Goal: Task Accomplishment & Management: Manage account settings

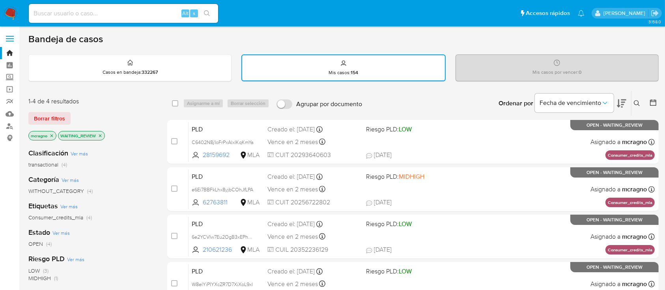
click at [101, 136] on icon "close-filter" at bounding box center [100, 135] width 5 height 5
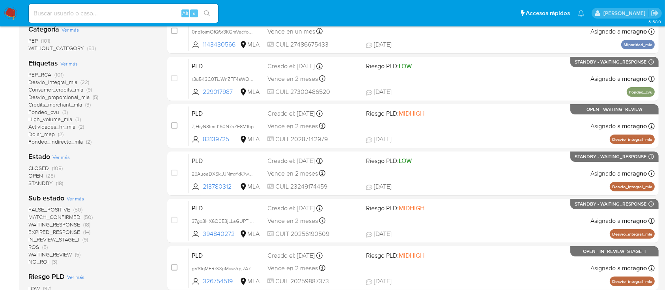
scroll to position [210, 0]
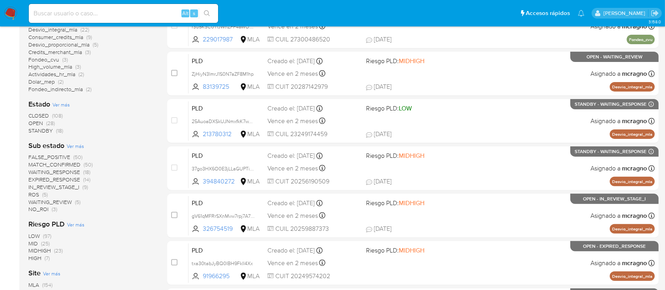
click at [63, 201] on span "WAITING_REVIEW" at bounding box center [49, 202] width 43 height 8
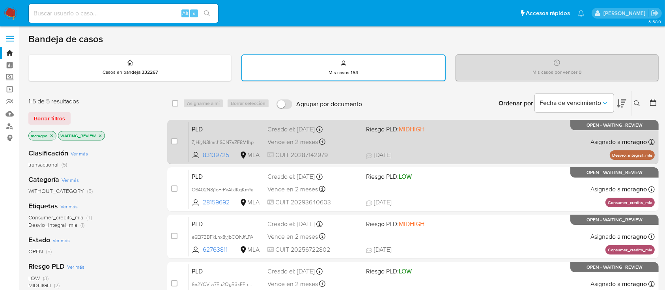
click at [542, 146] on div "PLD ZjHiyN3ImrJ1S0N7aZF8M1hp 83139725 MLA Riesgo PLD: MIDHIGH Creado el: 12/08/…" at bounding box center [422, 142] width 467 height 40
click at [177, 139] on input "checkbox" at bounding box center [174, 141] width 6 height 6
checkbox input "true"
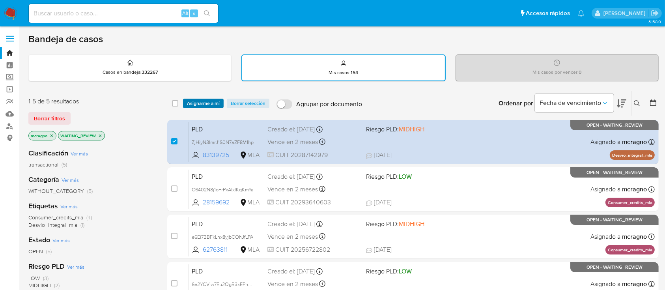
click at [190, 106] on span "Asignarme a mí" at bounding box center [203, 103] width 33 height 8
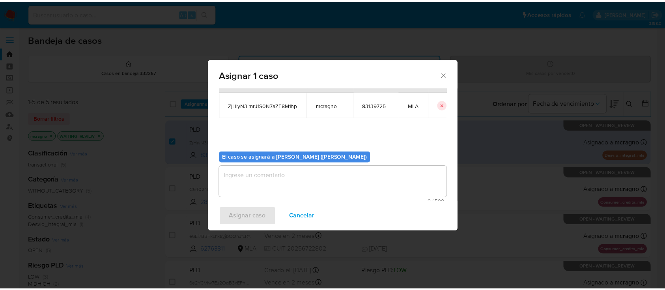
scroll to position [40, 0]
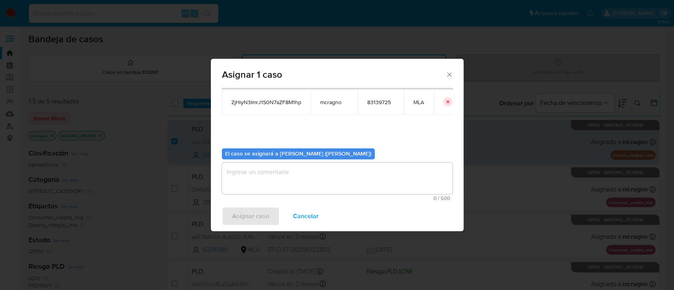
click at [272, 166] on textarea "assign-modal" at bounding box center [337, 179] width 231 height 32
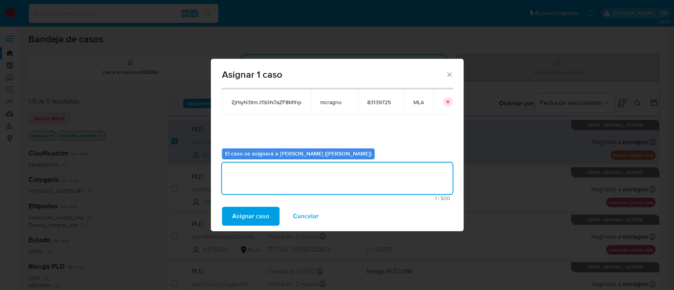
click at [258, 211] on span "Asignar caso" at bounding box center [250, 216] width 37 height 17
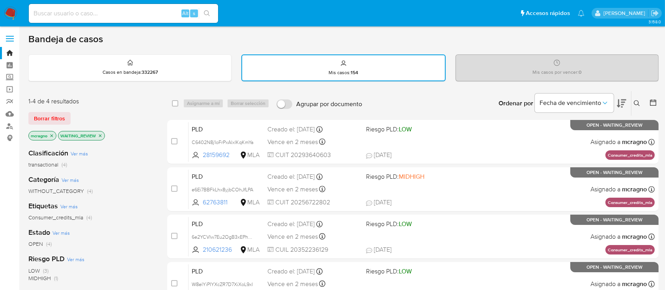
click at [102, 133] on icon "close-filter" at bounding box center [100, 135] width 5 height 5
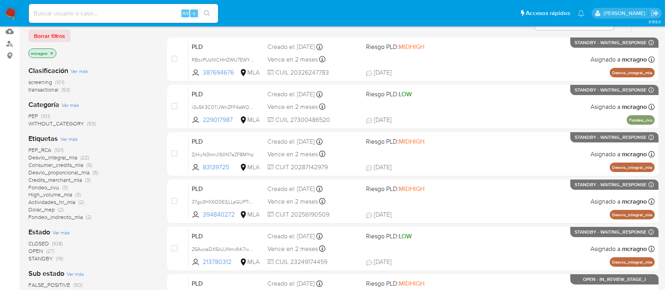
scroll to position [158, 0]
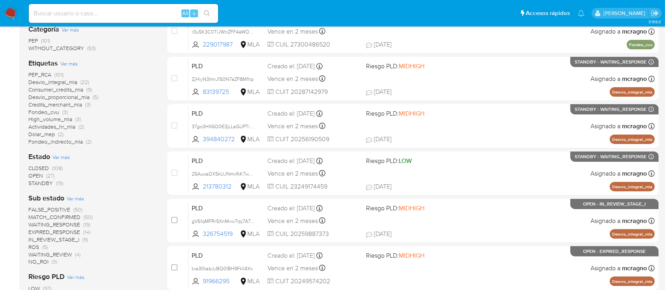
click at [52, 253] on span "WAITING_REVIEW" at bounding box center [49, 255] width 43 height 8
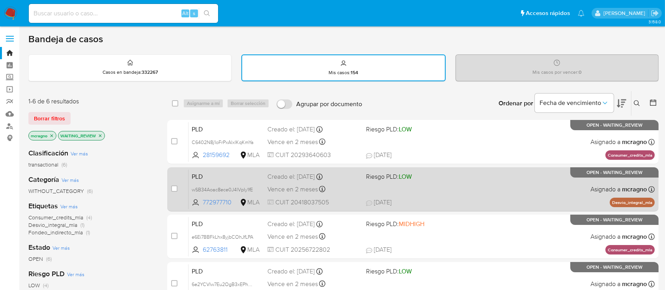
click at [554, 197] on div "PLD wSB34Aoac8ece0J4lVpIy1fE 772977710 MLA Riesgo PLD: LOW Creado el: 12/08/202…" at bounding box center [422, 189] width 467 height 40
click at [176, 187] on input "checkbox" at bounding box center [174, 189] width 6 height 6
checkbox input "true"
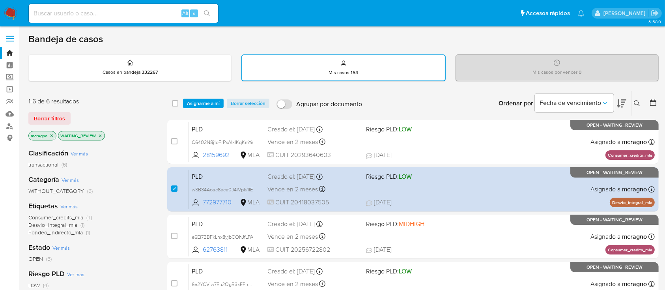
click at [217, 108] on div "select-all-cases-checkbox Asignarme a mí Borrar selección Agrupar por documento…" at bounding box center [413, 103] width 492 height 24
click at [208, 103] on span "Asignarme a mí" at bounding box center [203, 103] width 33 height 8
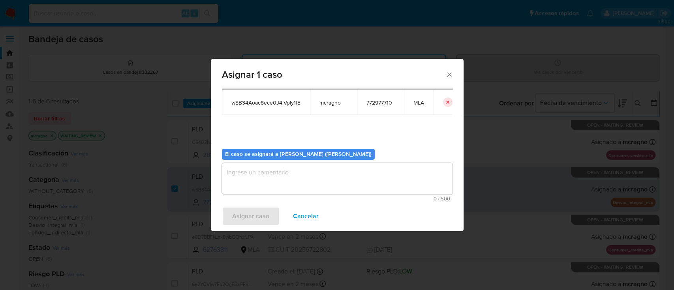
click at [276, 181] on textarea "assign-modal" at bounding box center [337, 179] width 231 height 32
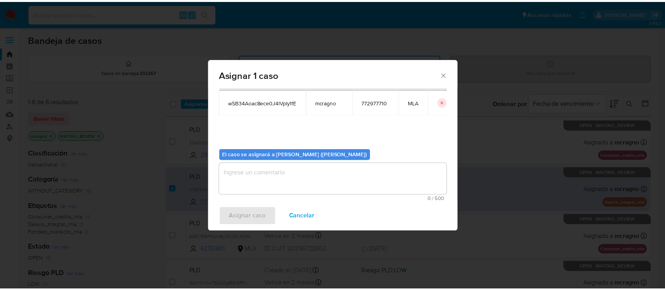
scroll to position [40, 0]
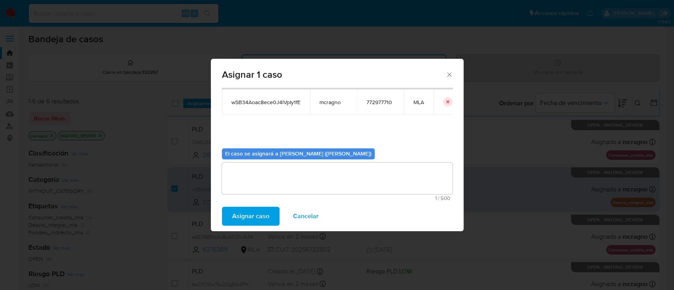
click at [259, 221] on span "Asignar caso" at bounding box center [250, 216] width 37 height 17
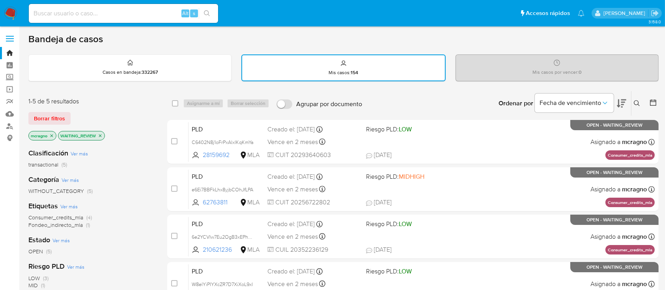
scroll to position [191, 0]
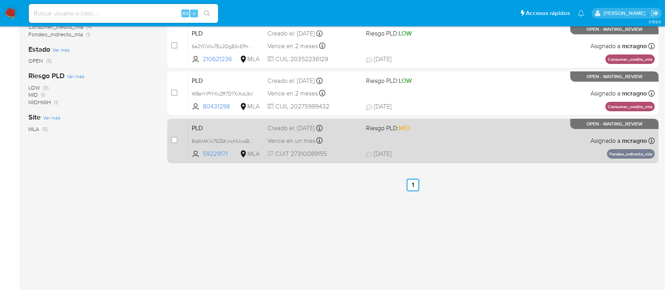
click at [540, 159] on div "PLD 8qAV4K1x75Z5KincHUwsBvmc 59229171 MLA Riesgo PLD: MID Creado el: 12/08/2025…" at bounding box center [422, 141] width 467 height 40
click at [174, 137] on input "checkbox" at bounding box center [174, 140] width 6 height 6
checkbox input "true"
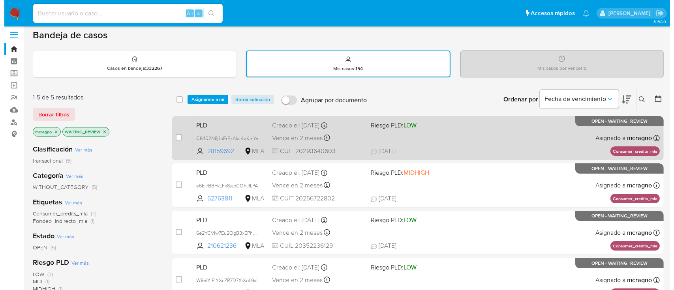
scroll to position [0, 0]
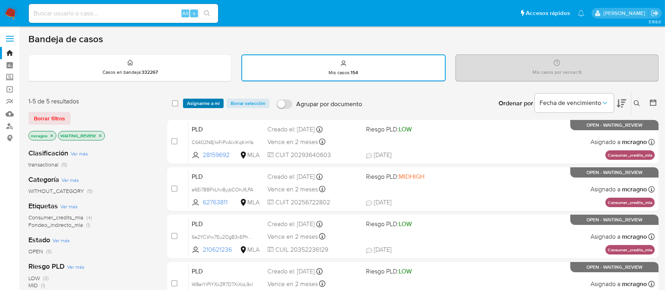
click at [214, 106] on span "Asignarme a mí" at bounding box center [203, 103] width 33 height 8
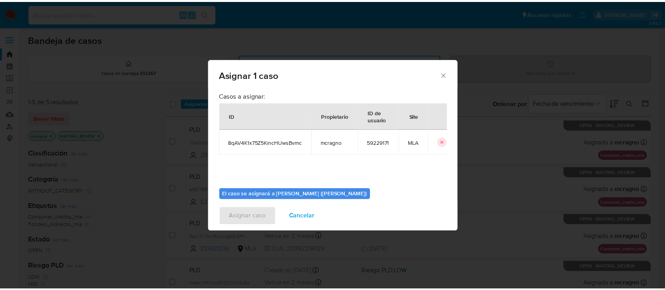
scroll to position [40, 0]
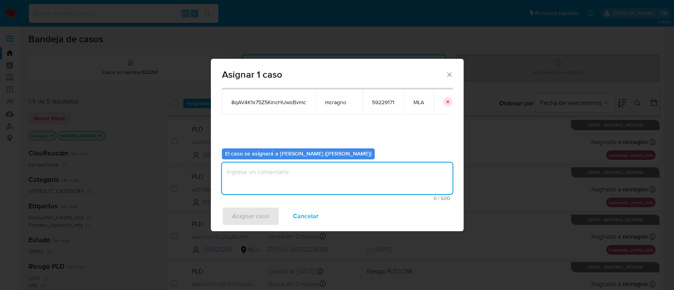
click at [260, 172] on textarea "assign-modal" at bounding box center [337, 179] width 231 height 32
click at [248, 217] on span "Asignar caso" at bounding box center [250, 216] width 37 height 17
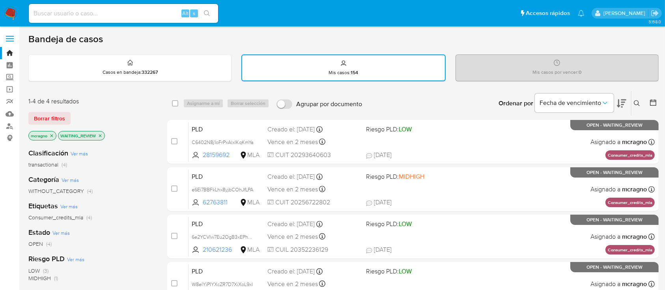
click at [101, 133] on icon "close-filter" at bounding box center [100, 135] width 5 height 5
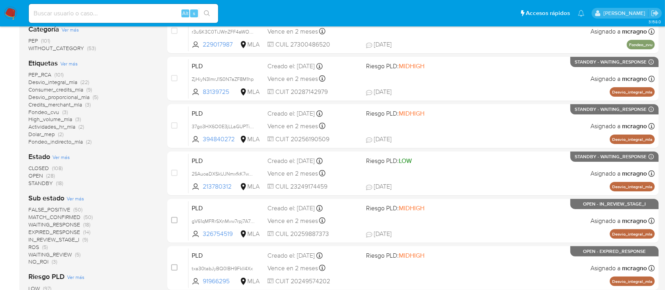
scroll to position [210, 0]
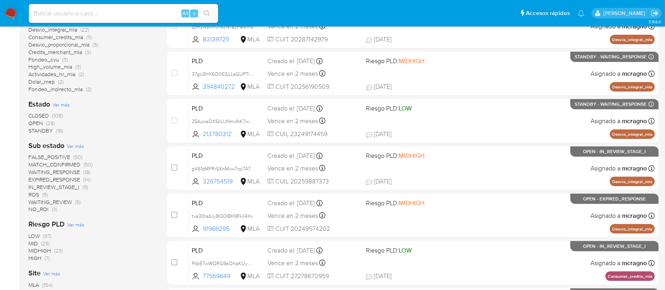
click at [75, 201] on span "(5)" at bounding box center [78, 202] width 6 height 8
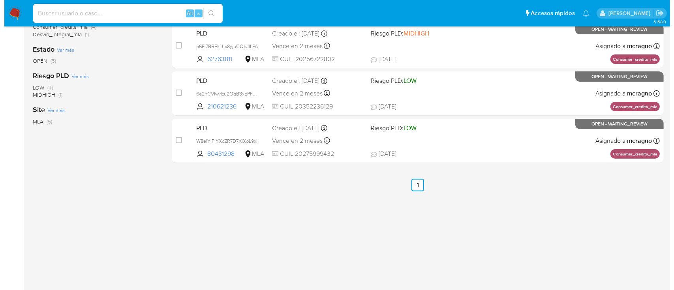
scroll to position [33, 0]
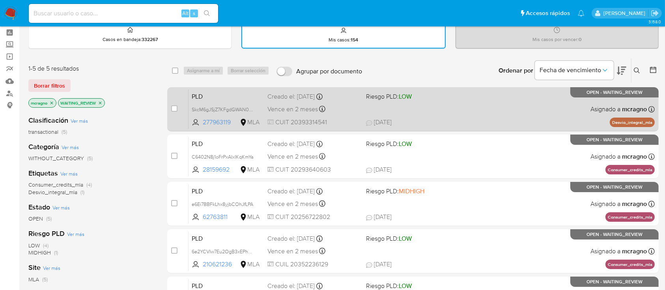
click at [487, 102] on div "PLD SkcM6gJSjZ7KFgdGWAN0khI2 277963119 MLA Riesgo PLD: LOW Creado el: 12/08/202…" at bounding box center [422, 109] width 467 height 40
click at [174, 106] on input "checkbox" at bounding box center [174, 108] width 6 height 6
checkbox input "true"
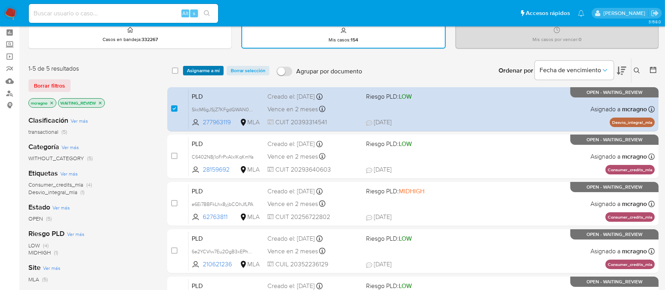
click at [205, 71] on span "Asignarme a mí" at bounding box center [203, 71] width 33 height 8
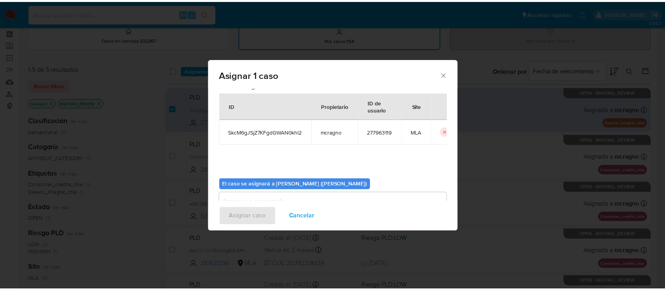
scroll to position [40, 0]
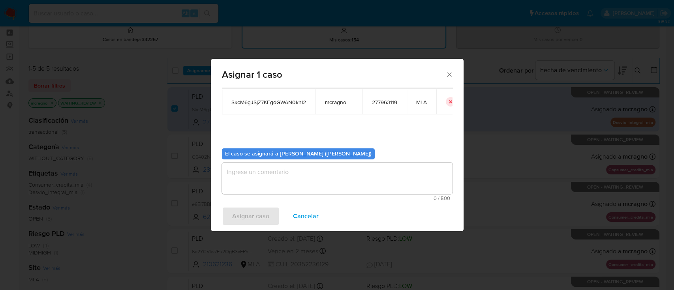
click at [327, 173] on textarea "assign-modal" at bounding box center [337, 179] width 231 height 32
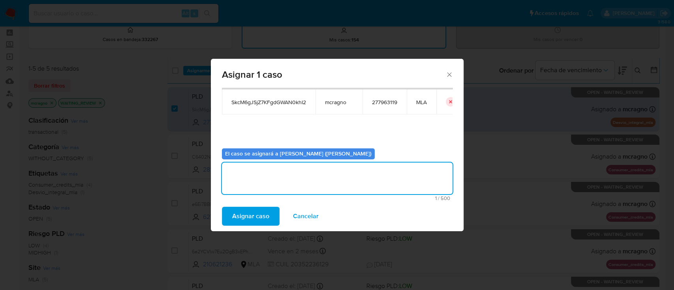
click at [265, 209] on span "Asignar caso" at bounding box center [250, 216] width 37 height 17
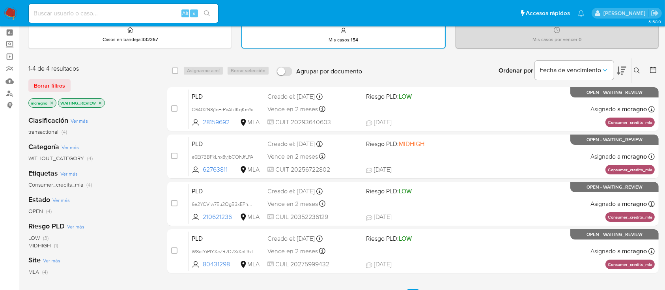
click at [101, 102] on icon "close-filter" at bounding box center [100, 102] width 3 height 3
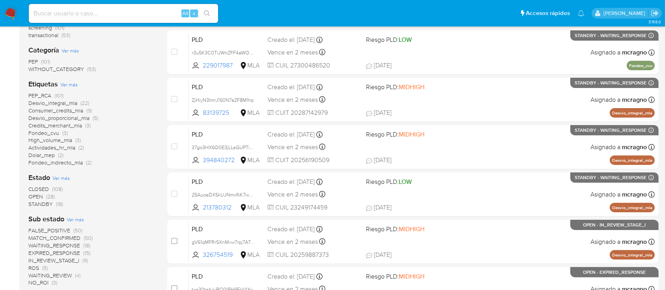
scroll to position [85, 0]
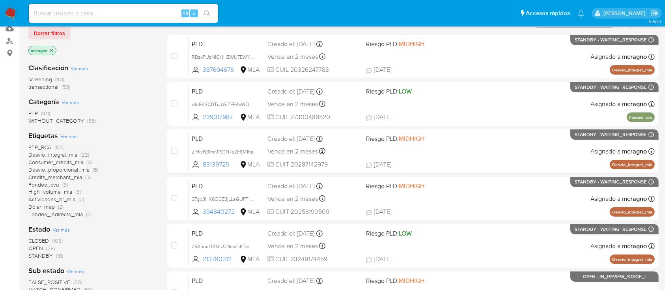
click at [51, 49] on icon "close-filter" at bounding box center [52, 50] width 3 height 3
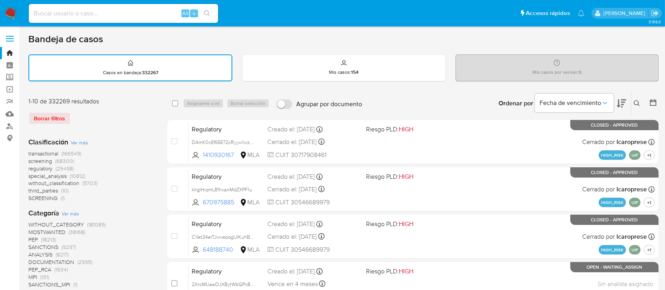
click at [637, 102] on icon at bounding box center [637, 103] width 6 height 6
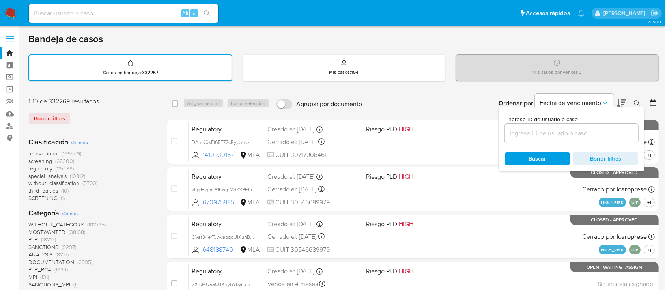
click at [569, 131] on input at bounding box center [571, 133] width 133 height 10
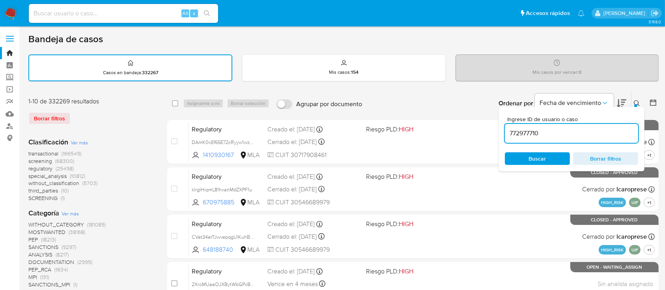
type input "772977710"
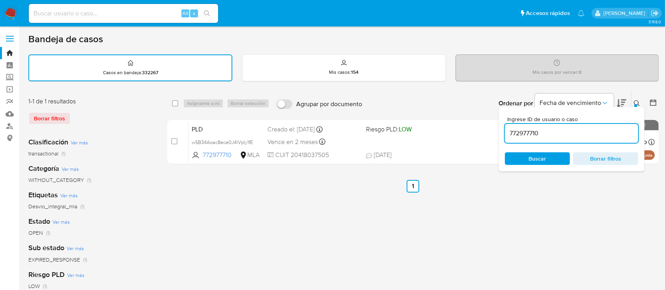
click at [639, 102] on icon at bounding box center [637, 103] width 6 height 6
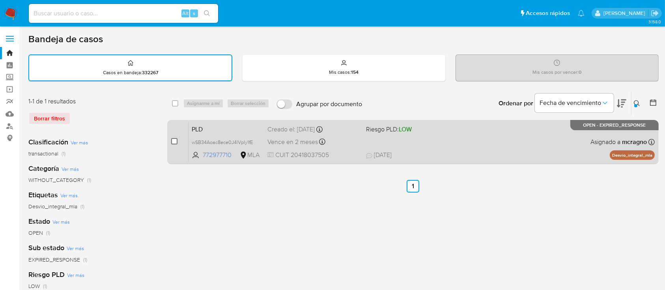
click at [173, 140] on input "checkbox" at bounding box center [174, 141] width 6 height 6
checkbox input "true"
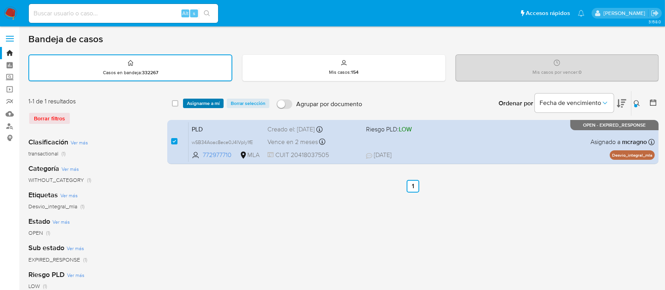
click at [212, 103] on span "Asignarme a mí" at bounding box center [203, 103] width 33 height 8
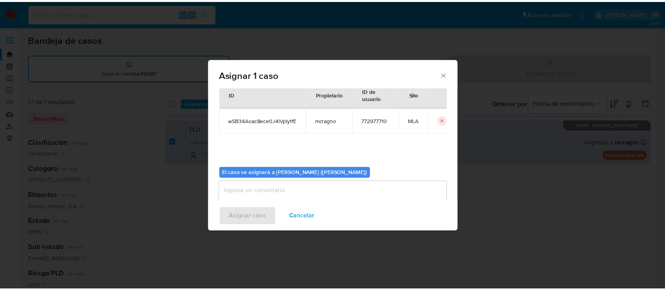
scroll to position [40, 0]
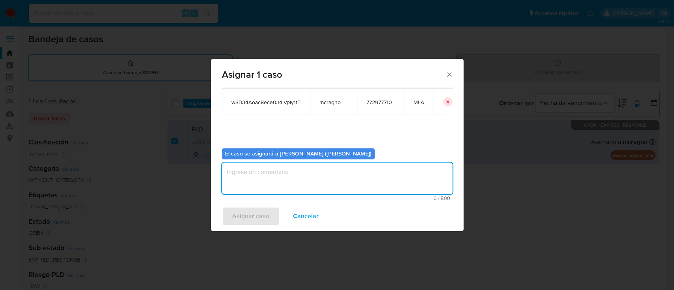
click at [299, 178] on textarea "assign-modal" at bounding box center [337, 179] width 231 height 32
click at [253, 213] on span "Asignar caso" at bounding box center [250, 216] width 37 height 17
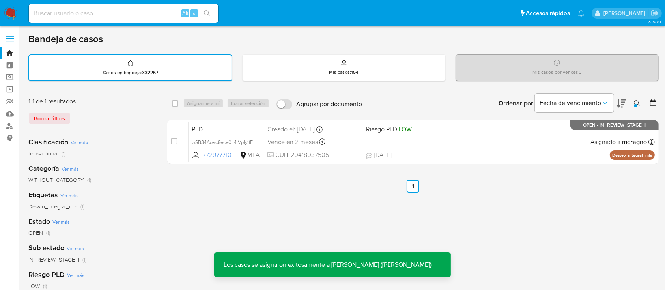
click at [491, 143] on div "PLD wSB34Aoac8ece0J4lVpIy1fE 772977710 MLA Riesgo PLD: LOW Creado el: 12/08/202…" at bounding box center [422, 142] width 467 height 40
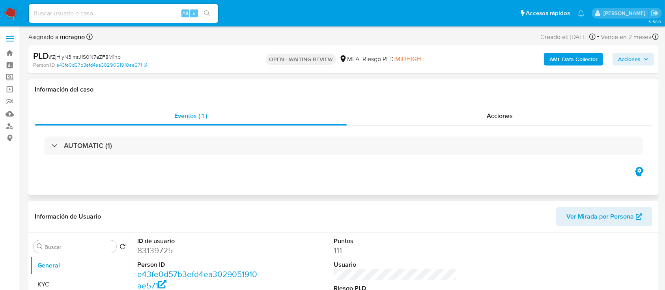
scroll to position [158, 0]
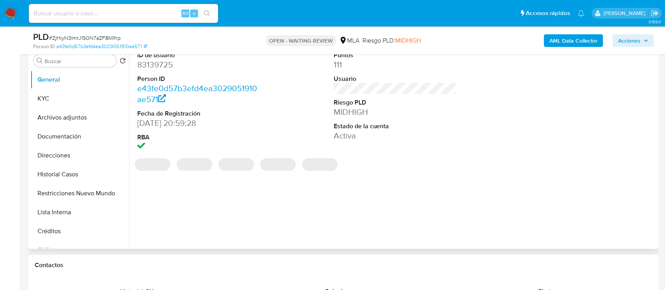
click at [159, 61] on dd "83139725" at bounding box center [198, 64] width 123 height 11
select select "10"
click at [159, 61] on dd "83139725" at bounding box center [198, 64] width 123 height 11
copy dd "83139725"
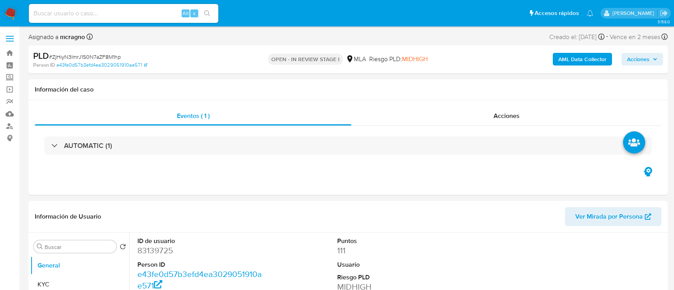
select select "10"
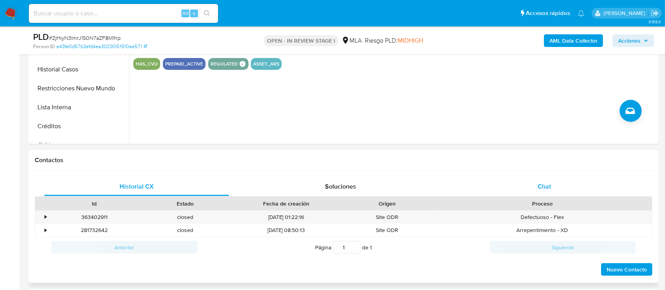
click at [518, 188] on div "Chat" at bounding box center [544, 186] width 185 height 19
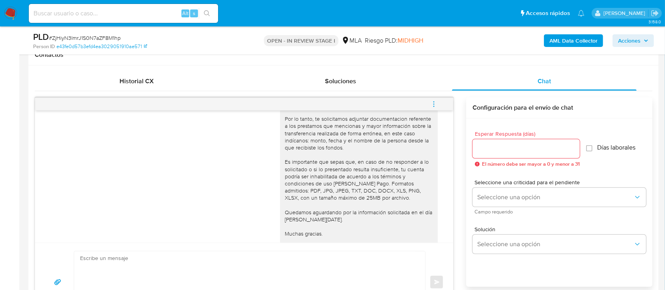
scroll to position [924, 0]
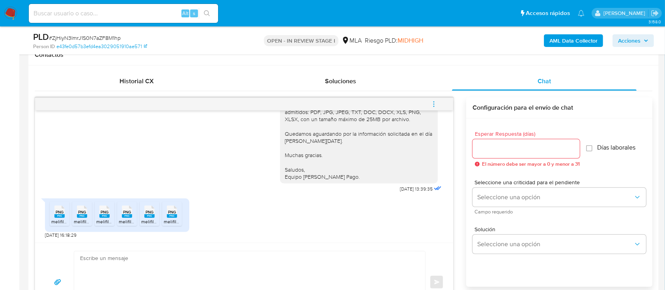
click at [60, 210] on span "PNG" at bounding box center [60, 212] width 8 height 5
click at [82, 211] on span "PNG" at bounding box center [82, 212] width 8 height 5
drag, startPoint x: 107, startPoint y: 210, endPoint x: 127, endPoint y: 207, distance: 20.4
click at [107, 210] on span "PNG" at bounding box center [105, 212] width 8 height 5
click at [131, 206] on icon "PNG" at bounding box center [127, 212] width 10 height 14
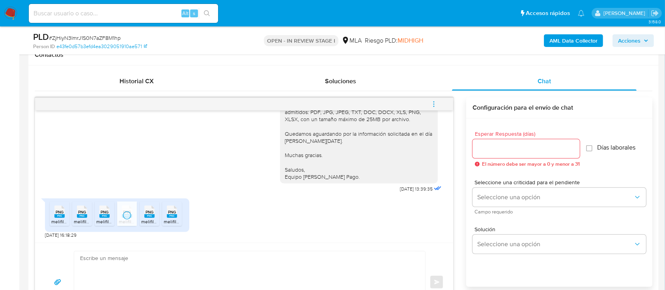
click at [148, 213] on span "PNG" at bounding box center [150, 212] width 8 height 5
click at [173, 222] on span "melifile1747882525281079851.png" at bounding box center [200, 221] width 73 height 7
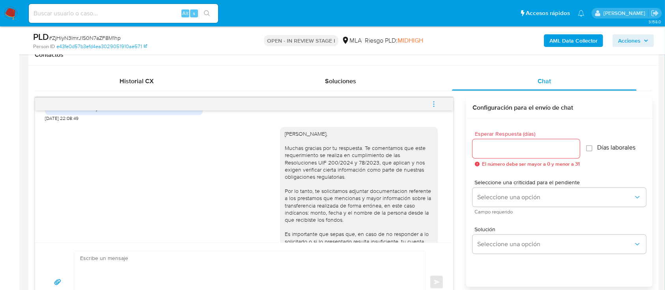
scroll to position [767, 0]
drag, startPoint x: 277, startPoint y: 143, endPoint x: 368, endPoint y: 147, distance: 90.5
click at [368, 147] on div "Hola Norberto Martin Raso, Muchas gracias por tu respuesta. Te comentamos que e…" at bounding box center [359, 231] width 148 height 201
copy div "Hola Norberto Martin Raso,"
drag, startPoint x: 358, startPoint y: 155, endPoint x: 262, endPoint y: 139, distance: 96.9
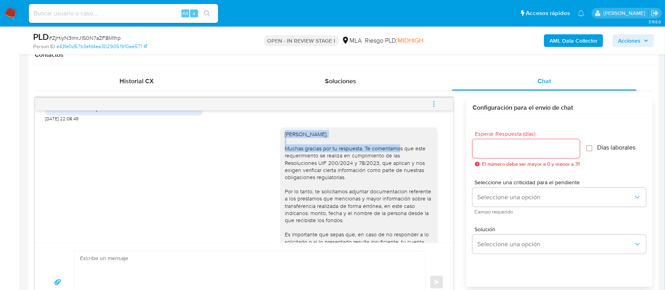
click at [262, 139] on div "Hola Norberto Martin Raso, Muchas gracias por tu respuesta. Te comentamos que e…" at bounding box center [244, 234] width 399 height 224
copy div "Hola Norberto Martin Raso, Muchas gracias por tu respuesta."
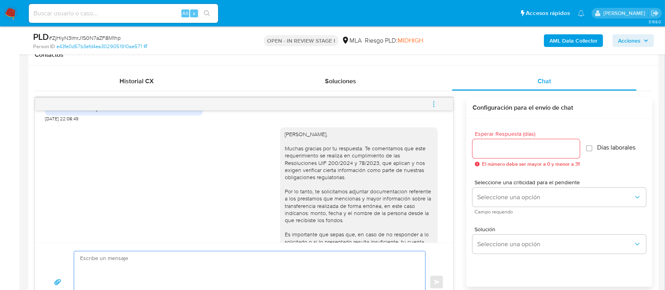
click at [270, 262] on textarea at bounding box center [248, 282] width 336 height 62
paste textarea "Hola Norberto Martin Raso, Muchas gracias por tu respuesta."
drag, startPoint x: 252, startPoint y: 269, endPoint x: 212, endPoint y: 272, distance: 40.0
click at [212, 271] on textarea "Hola Norberto Martin Raso, Muchas gracias por tu respuesta, la documentacion no…" at bounding box center [248, 282] width 336 height 62
click at [214, 277] on textarea "Hola Norberto Martin Raso, Muchas gracias por tu respuesta, la documentacion no…" at bounding box center [248, 282] width 336 height 62
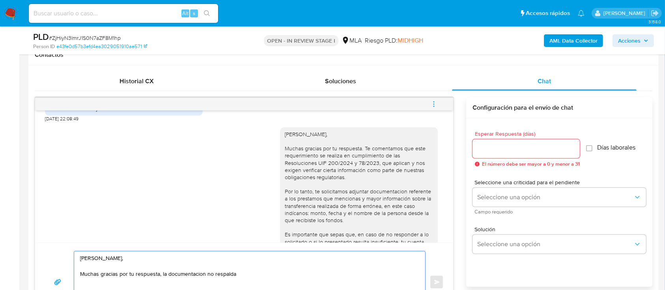
drag, startPoint x: 205, startPoint y: 273, endPoint x: 255, endPoint y: 273, distance: 49.7
click at [255, 273] on textarea "Hola Norberto Martin Raso, Muchas gracias por tu respuesta, la documentacion no…" at bounding box center [248, 282] width 336 height 62
drag, startPoint x: 343, startPoint y: 278, endPoint x: 206, endPoint y: 276, distance: 137.4
click at [206, 276] on textarea "Hola Norberto Martin Raso, Muchas gracias por tu respuesta, la documentacion es…" at bounding box center [248, 282] width 336 height 62
paste textarea "no es suficiente para justificar la operatoria canalizada en tu cuenta de Merca…"
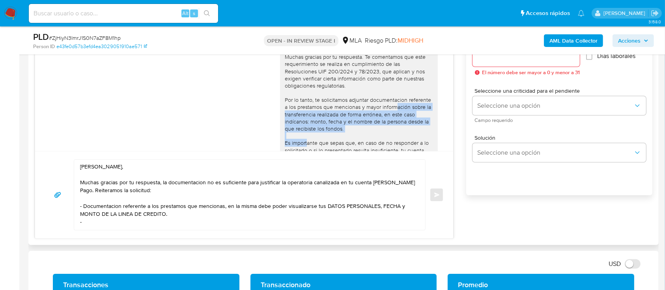
drag, startPoint x: 358, startPoint y: 114, endPoint x: 378, endPoint y: 135, distance: 29.0
click at [378, 135] on div "Hola Norberto Martin Raso, Muchas gracias por tu respuesta. Te comentamos que e…" at bounding box center [359, 139] width 148 height 201
copy div "mayor información sobre la transferencia realizada de forma errónea, en este ca…"
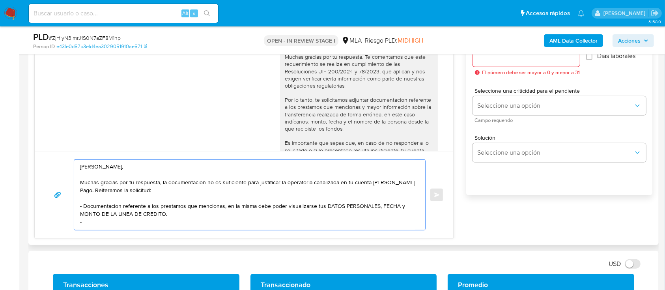
click at [175, 225] on textarea "Hola Norberto Martin Raso, Muchas gracias por tu respuesta, la documentacion no…" at bounding box center [248, 195] width 336 height 70
paste textarea "mayor información sobre la transferencia realizada de forma errónea, en este ca…"
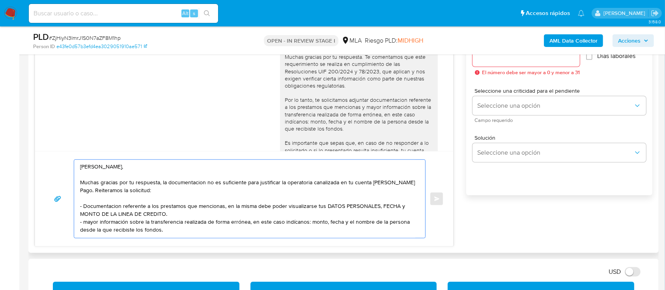
click at [87, 221] on textarea "Hola Norberto Martin Raso, Muchas gracias por tu respuesta, la documentacion no…" at bounding box center [248, 199] width 336 height 78
click at [175, 229] on textarea "Hola Norberto Martin Raso, Muchas gracias por tu respuesta, la documentacion no…" at bounding box center [248, 199] width 336 height 78
drag, startPoint x: 218, startPoint y: 229, endPoint x: 303, endPoint y: 4, distance: 240.5
click at [303, 1] on nav "Pausado Ver notificaciones Alt s Accesos rápidos Presiona las siguientes teclas…" at bounding box center [332, 13] width 665 height 26
click at [306, 234] on textarea "Hola Norberto Martin Raso, Muchas gracias por tu respuesta, la documentacion no…" at bounding box center [248, 199] width 336 height 78
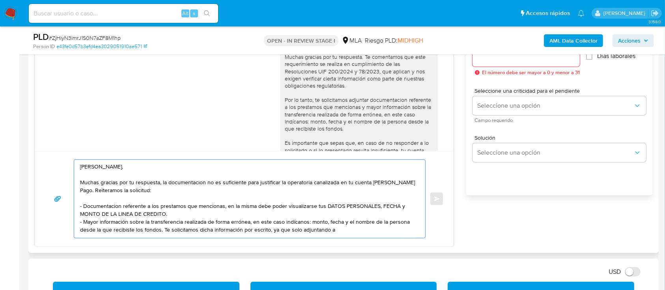
click at [359, 235] on textarea "Hola Norberto Martin Raso, Muchas gracias por tu respuesta, la documentacion no…" at bounding box center [248, 199] width 336 height 78
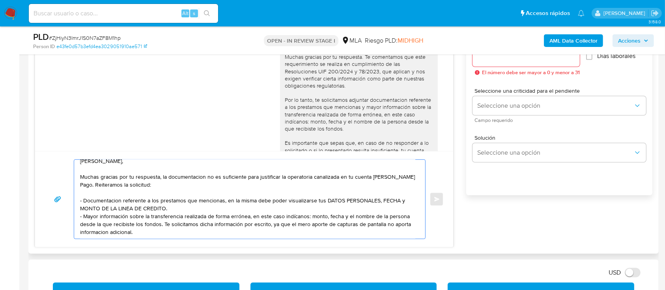
scroll to position [21, 0]
click at [398, 206] on textarea "Hola Norberto Martin Raso, Muchas gracias por tu respuesta, la documentacion no…" at bounding box center [248, 199] width 336 height 79
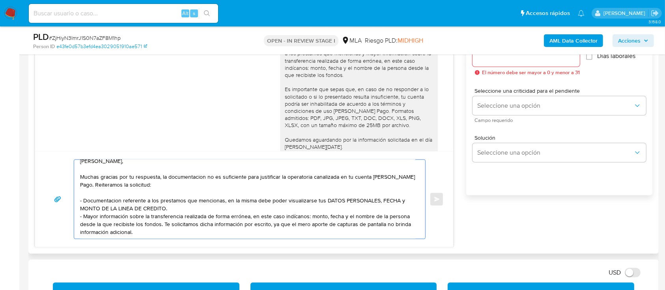
scroll to position [872, 0]
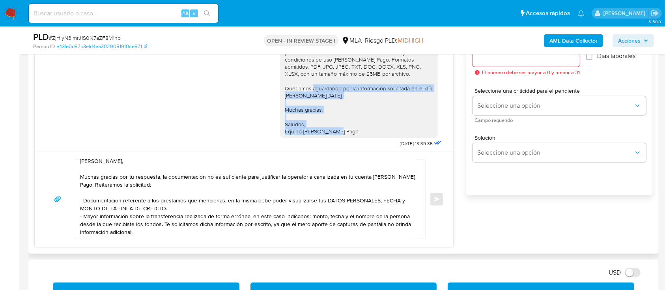
drag, startPoint x: 337, startPoint y: 139, endPoint x: 278, endPoint y: 97, distance: 73.3
click at [285, 97] on div "Hola Norberto Martin Raso, Muchas gracias por tu respuesta. Te comentamos que e…" at bounding box center [359, 34] width 148 height 201
copy div "Quedamos aguardando por la información solicitada en el día de hoy. Muchas grac…"
click at [199, 221] on textarea "Hola Norberto Martin Raso, Muchas gracias por tu respuesta, la documentacion no…" at bounding box center [248, 199] width 336 height 79
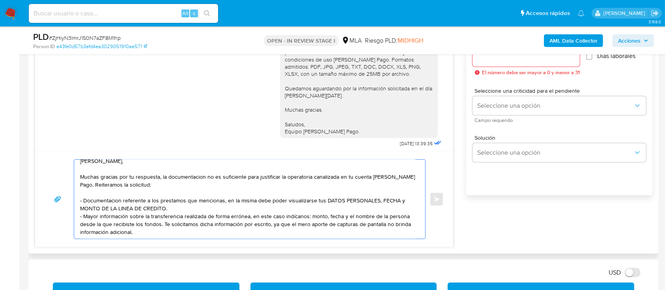
paste textarea "Quedamos aguardando por la información solicitada en el día de hoy. Muchas grac…"
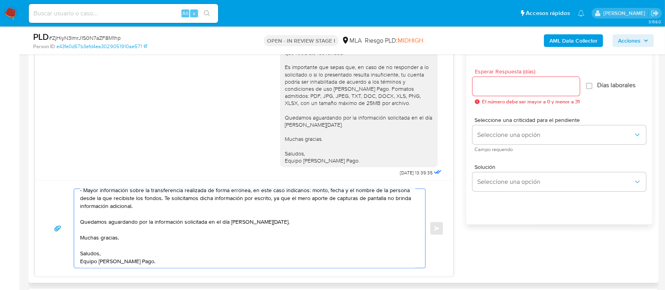
scroll to position [407, 0]
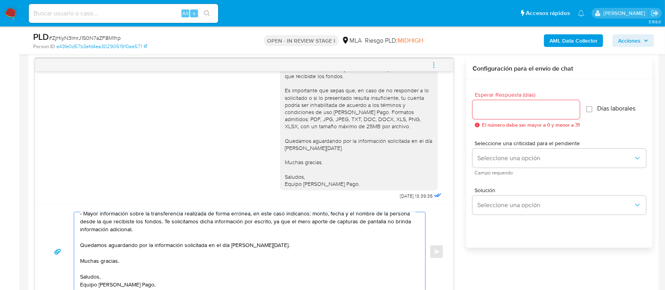
type textarea "Hola Norberto Martin Raso, Muchas gracias por tu respuesta, la documentacion no…"
click at [496, 103] on div at bounding box center [526, 109] width 107 height 19
click at [493, 107] on input "Esperar Respuesta (días)" at bounding box center [526, 110] width 107 height 10
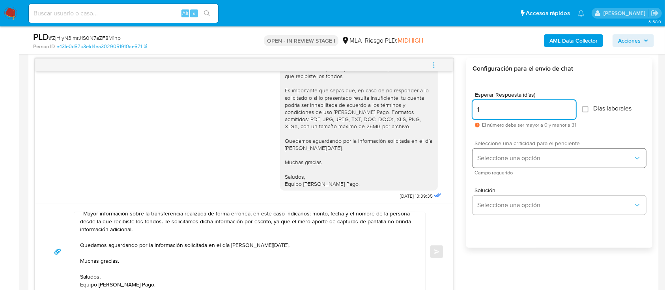
type input "1"
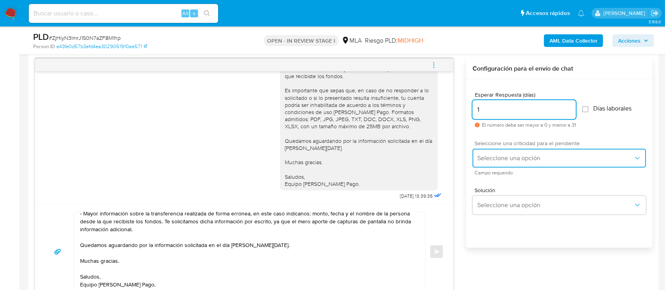
click at [505, 157] on span "Seleccione una opción" at bounding box center [556, 158] width 156 height 8
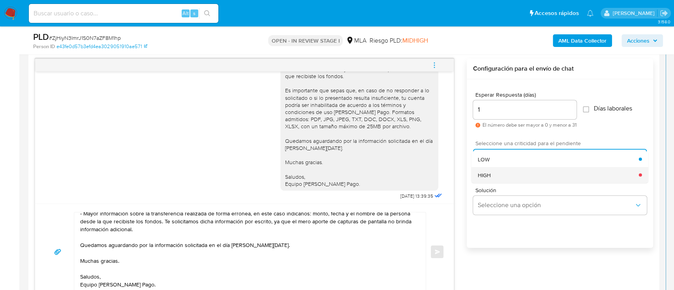
click at [498, 178] on div "HIGH" at bounding box center [558, 175] width 161 height 16
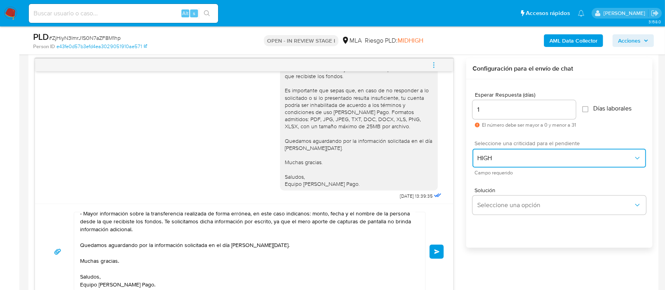
scroll to position [0, 0]
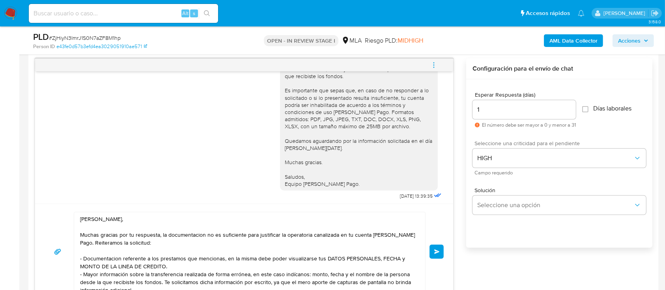
click at [435, 256] on button "Enviar" at bounding box center [437, 252] width 14 height 14
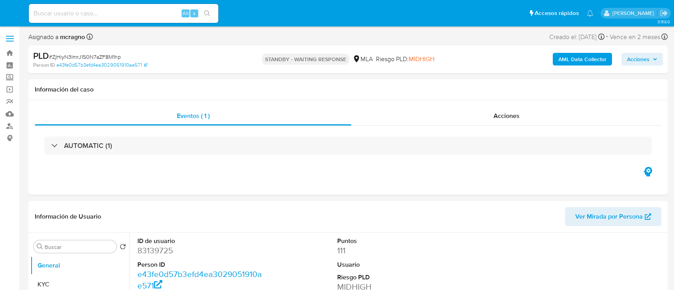
select select "10"
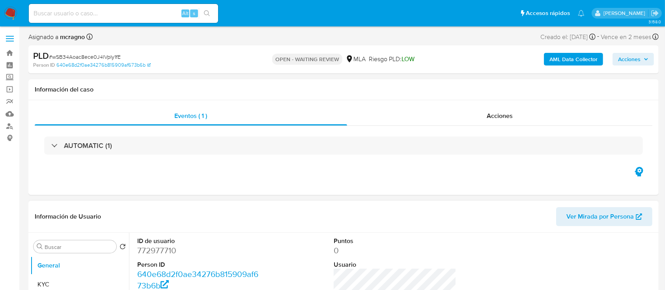
select select "10"
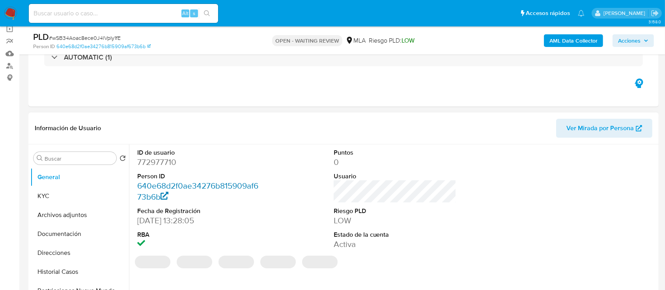
scroll to position [105, 0]
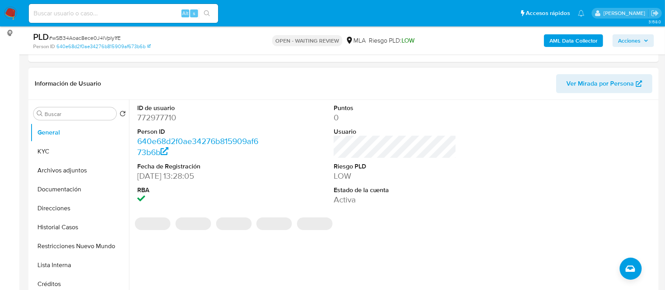
click at [166, 117] on dd "772977710" at bounding box center [198, 117] width 123 height 11
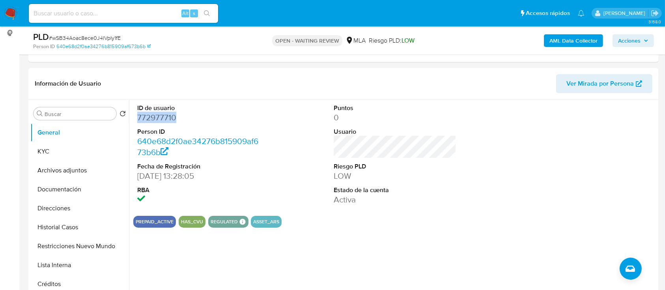
copy dd "772977710"
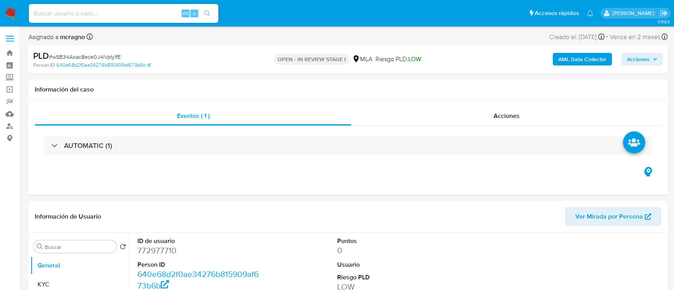
select select "10"
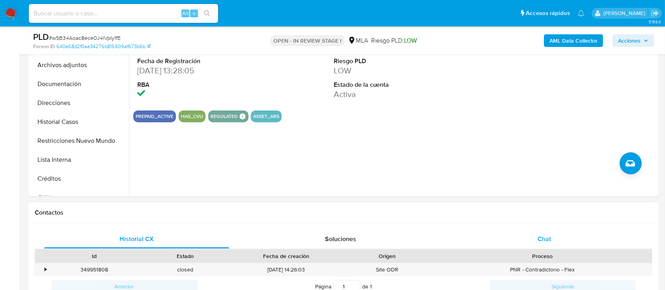
click at [555, 232] on div "Chat" at bounding box center [544, 239] width 185 height 19
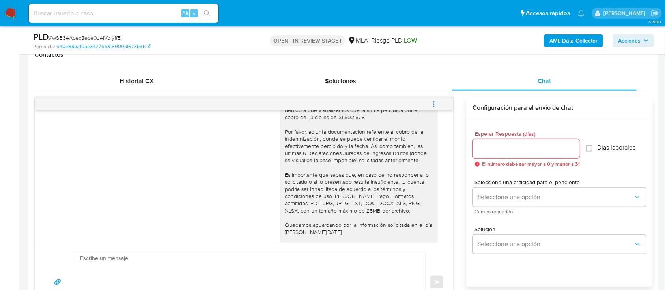
scroll to position [1200, 0]
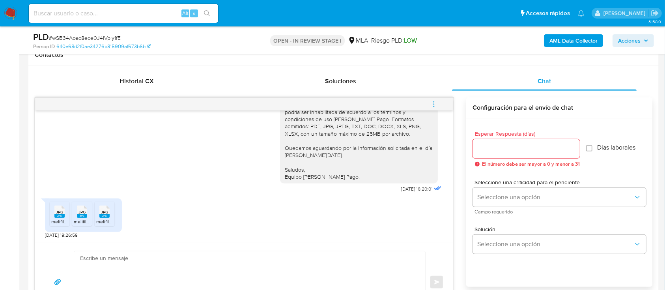
click at [59, 213] on span "JPG" at bounding box center [59, 212] width 7 height 5
click at [77, 210] on icon at bounding box center [82, 212] width 10 height 12
click at [104, 210] on span "JPG" at bounding box center [104, 212] width 7 height 5
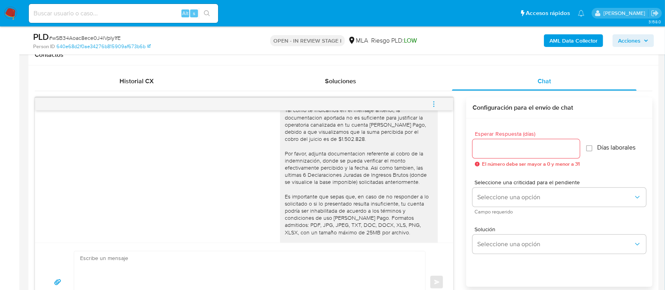
scroll to position [990, 0]
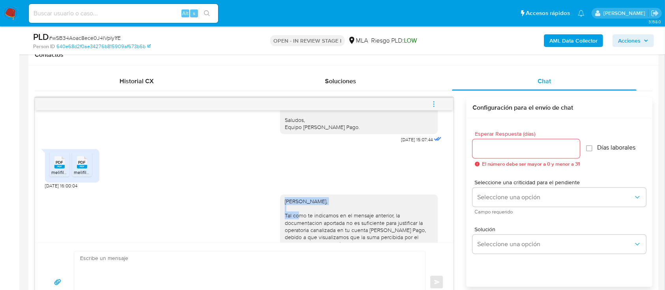
drag, startPoint x: 275, startPoint y: 208, endPoint x: 372, endPoint y: 209, distance: 97.1
click at [372, 209] on div "Gustavo Nicolas Reyes, Tal como te indicamos en el mensaje anterior, la documen…" at bounding box center [359, 291] width 158 height 193
copy div "Gustavo Nicolas Reyes,"
click at [265, 260] on textarea at bounding box center [248, 282] width 336 height 62
paste textarea "Gustavo Nicolas Reyes,"
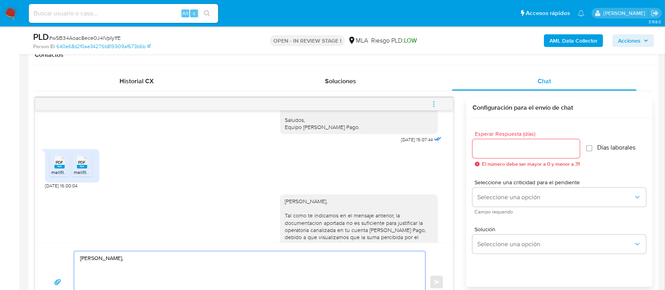
scroll to position [421, 0]
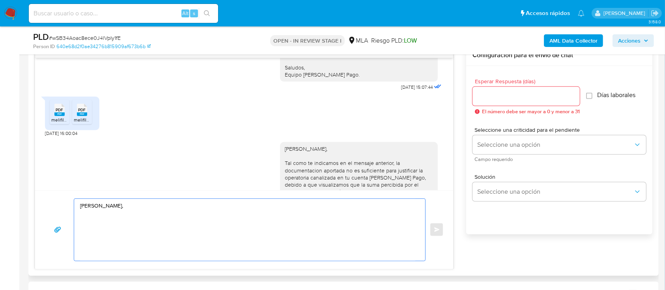
paste textarea "¡Muchas gracias por tu respuesta! Confirmamos la recepción de la documentación.…"
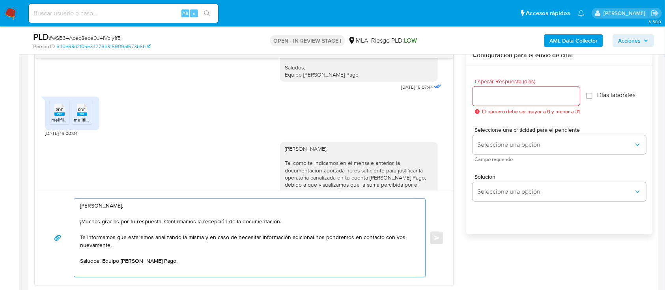
drag, startPoint x: 161, startPoint y: 254, endPoint x: 74, endPoint y: 237, distance: 89.3
click at [74, 237] on div "Gustavo Nicolas Reyes, ¡Muchas gracias por tu respuesta! Confirmamos la recepci…" at bounding box center [247, 238] width 347 height 78
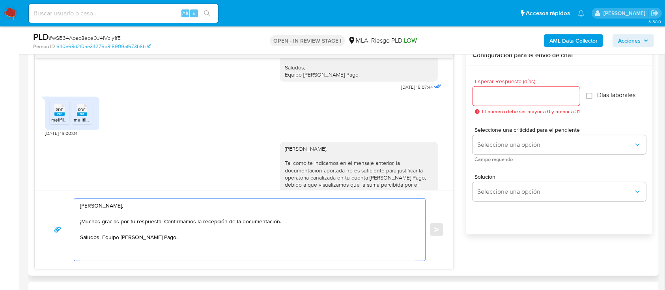
type textarea "Gustavo Nicolas Reyes, ¡Muchas gracias por tu respuesta! Confirmamos la recepci…"
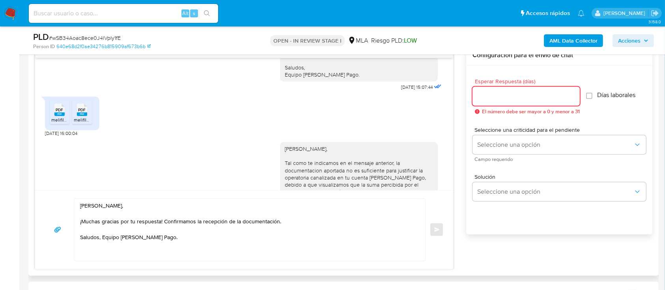
click at [516, 91] on input "Esperar Respuesta (días)" at bounding box center [526, 96] width 107 height 10
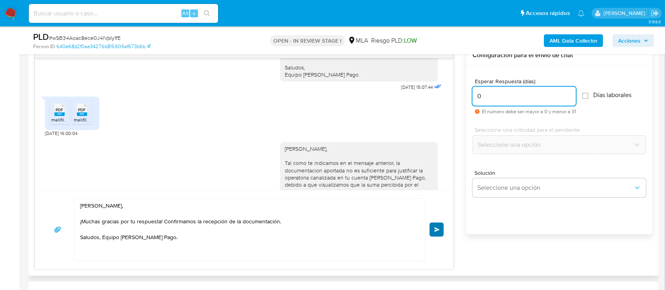
type input "0"
click at [433, 229] on button "Enviar" at bounding box center [437, 230] width 14 height 14
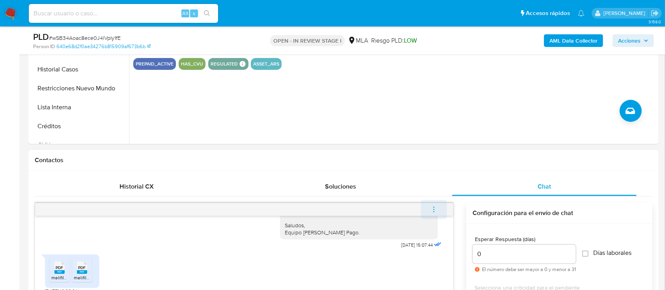
scroll to position [1266, 0]
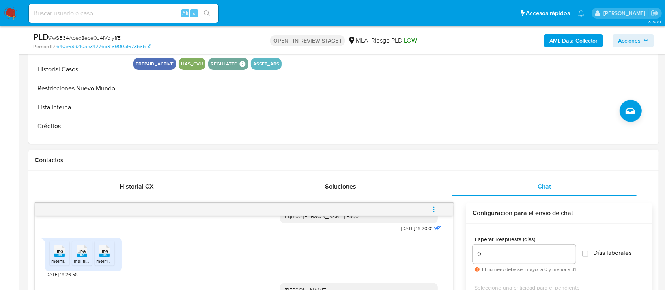
click at [439, 207] on button "menu-action" at bounding box center [434, 209] width 26 height 19
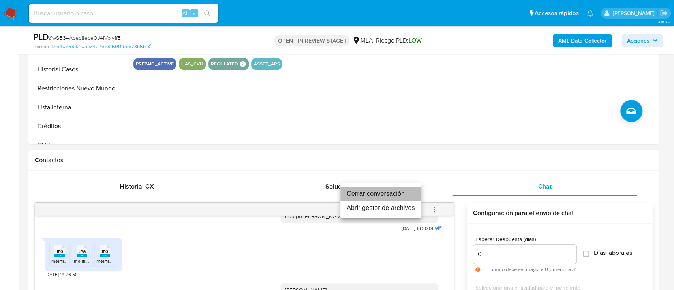
click at [387, 193] on li "Cerrar conversación" at bounding box center [380, 194] width 81 height 14
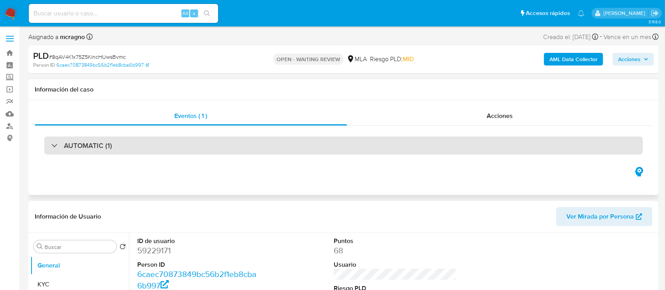
select select "10"
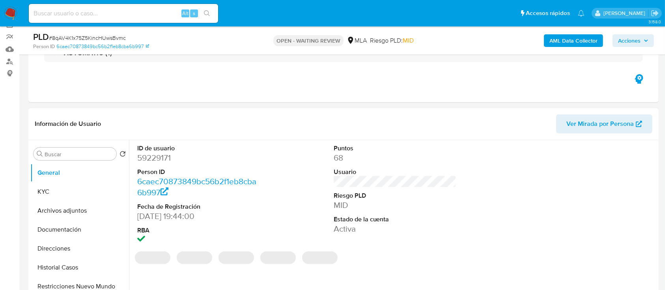
scroll to position [105, 0]
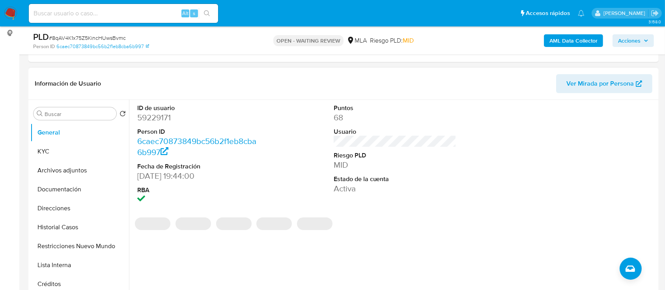
click at [159, 120] on dd "59229171" at bounding box center [198, 117] width 123 height 11
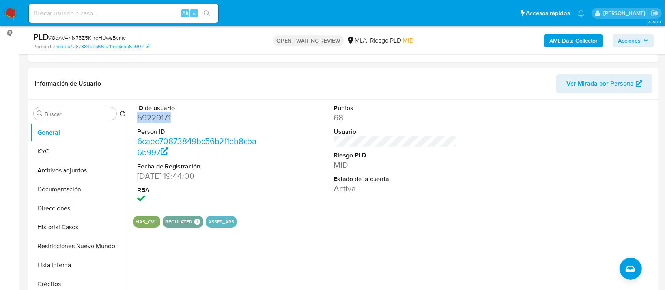
copy dd "59229171"
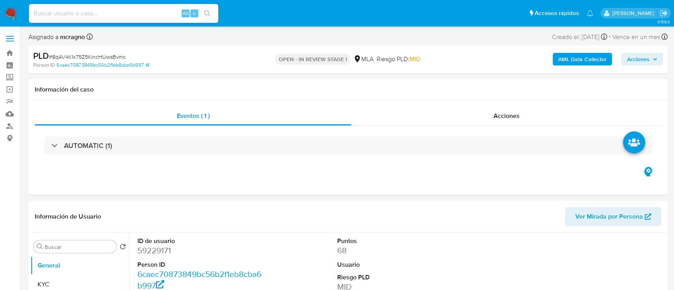
select select "10"
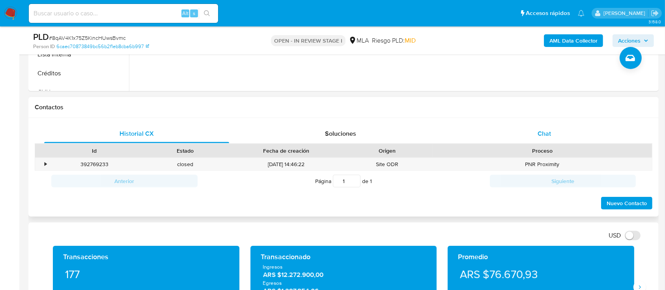
drag, startPoint x: 575, startPoint y: 132, endPoint x: 570, endPoint y: 141, distance: 9.7
click at [575, 133] on div "Chat" at bounding box center [544, 133] width 185 height 19
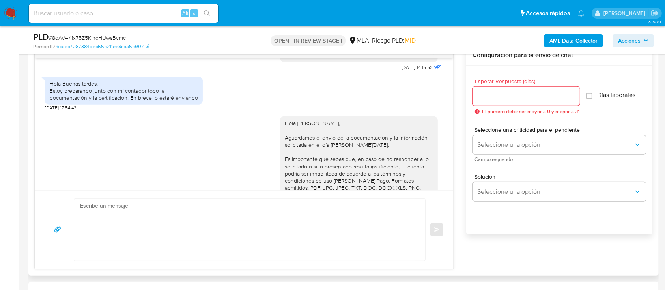
scroll to position [1156, 0]
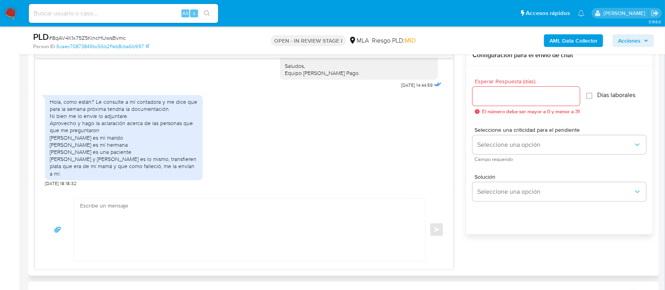
drag, startPoint x: 50, startPoint y: 142, endPoint x: 209, endPoint y: 173, distance: 162.5
click at [209, 173] on div "Hola, como están? Le consulte a mí contadora y me dice que para la semana próxi…" at bounding box center [244, 139] width 399 height 96
copy div "Alejandro Irigaray es mí marido Julia Carrara es mí hermana Celeste Bebek es un…"
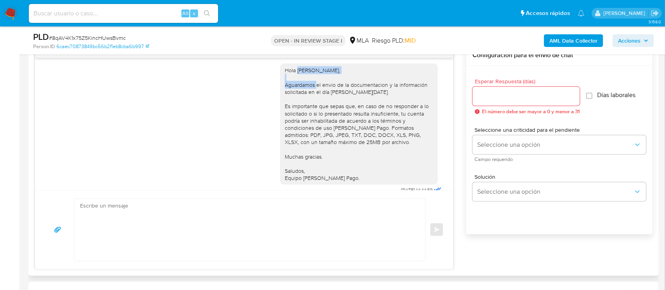
drag, startPoint x: 291, startPoint y: 76, endPoint x: 326, endPoint y: 142, distance: 75.0
click at [407, 76] on div "Hola Raquel Maria Belen Carrara, Aguardamos el envio de la documentacion y la i…" at bounding box center [359, 124] width 148 height 115
copy div "Raquel Maria Belen Carrara,"
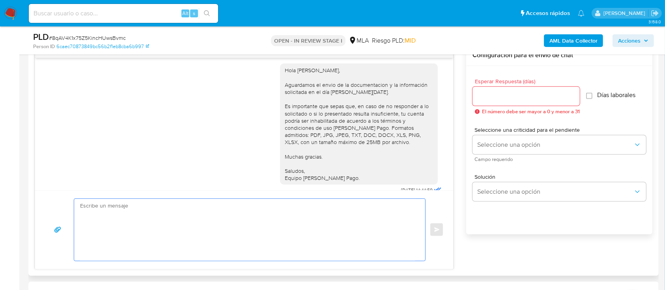
click at [223, 222] on textarea at bounding box center [248, 230] width 336 height 62
paste textarea "Raquel Maria Belen Carrara,"
click at [273, 229] on textarea "Raquel Maria Belen Carrara, Gracias por la información aportada." at bounding box center [248, 230] width 336 height 62
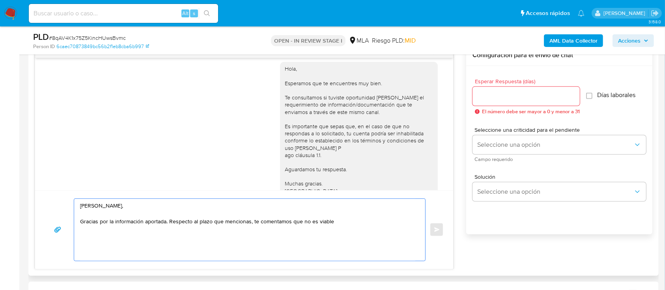
scroll to position [421, 0]
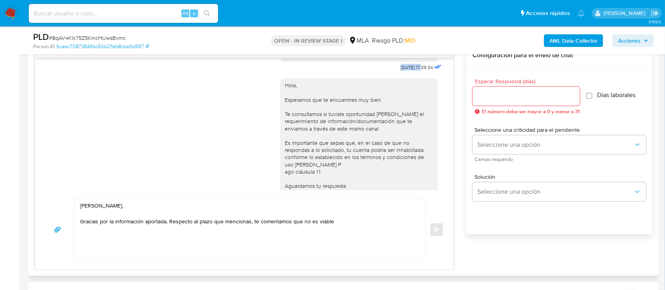
drag, startPoint x: 381, startPoint y: 82, endPoint x: 407, endPoint y: 81, distance: 26.1
copy span "[DATE]"
click at [376, 231] on textarea "Raquel Maria Belen Carrara, Gracias por la información aportada. Respecto al pl…" at bounding box center [248, 230] width 336 height 62
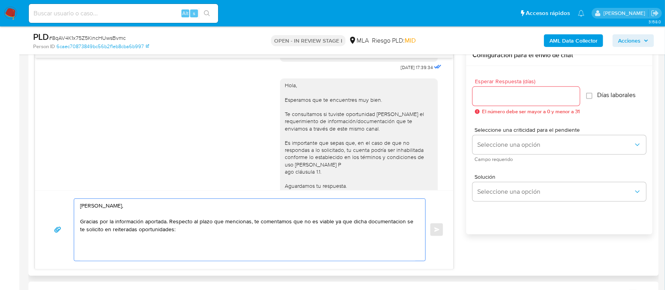
paste textarea "[DATE]"
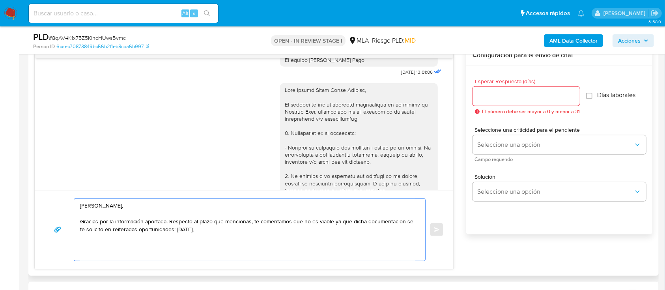
scroll to position [579, 0]
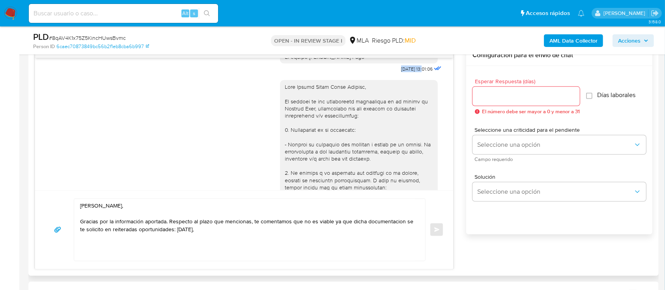
drag, startPoint x: 379, startPoint y: 90, endPoint x: 407, endPoint y: 92, distance: 27.7
copy span "22/08/2025"
click at [259, 228] on textarea "Raquel Maria Belen Carrara, Gracias por la información aportada. Respecto al pl…" at bounding box center [248, 230] width 336 height 62
paste textarea "22/08/2025"
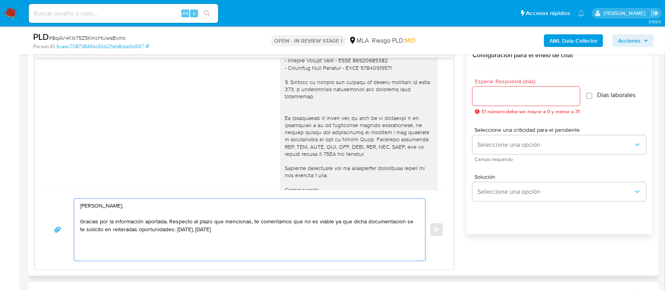
scroll to position [947, 0]
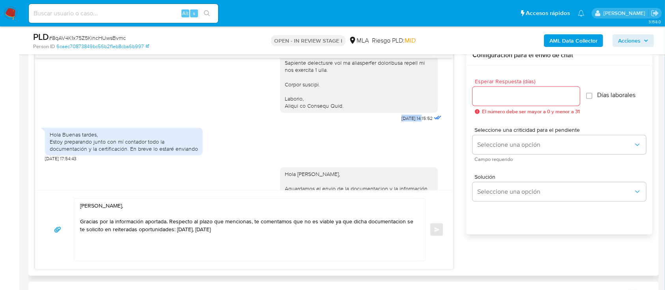
drag, startPoint x: 382, startPoint y: 125, endPoint x: 408, endPoint y: 126, distance: 25.7
copy span "[DATE]"
click at [286, 232] on textarea "Raquel Maria Belen Carrara, Gracias por la información aportada. Respecto al pl…" at bounding box center [248, 230] width 336 height 62
paste textarea "[DATE]"
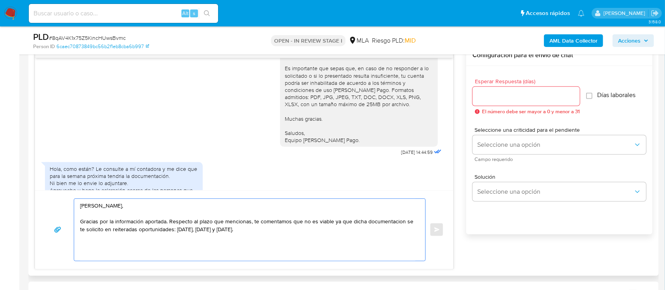
scroll to position [1105, 0]
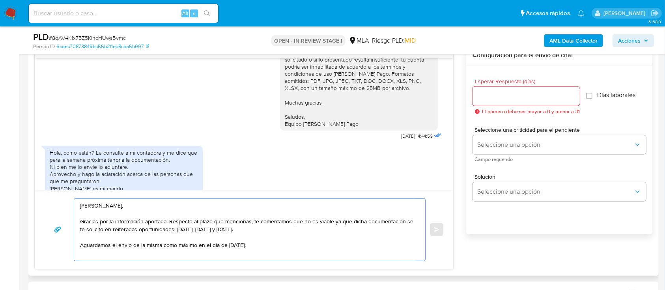
drag, startPoint x: 101, startPoint y: 203, endPoint x: 347, endPoint y: 120, distance: 260.0
click at [349, 116] on div "Hola Raquel Maria Belen Carrara, Aguardamos el envio de la documentacion y la i…" at bounding box center [359, 70] width 148 height 115
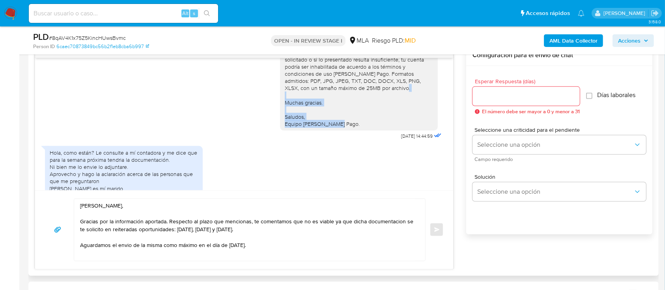
drag, startPoint x: 278, startPoint y: 108, endPoint x: 344, endPoint y: 131, distance: 69.9
click at [344, 127] on div "Hola Raquel Maria Belen Carrara, Aguardamos el envio de la documentacion y la i…" at bounding box center [359, 70] width 148 height 115
copy div "Muchas gracias. Saludos, Equipo de Mercado Pago."
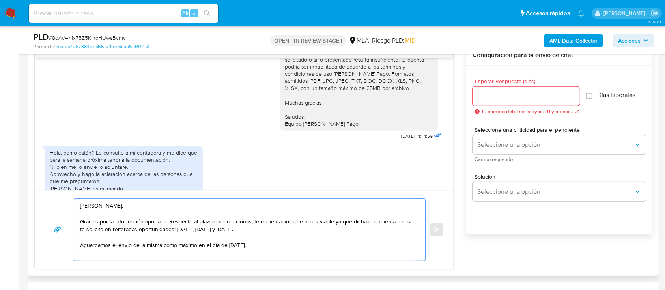
click at [284, 253] on textarea "Raquel Maria Belen Carrara, Gracias por la información aportada. Respecto al pl…" at bounding box center [248, 230] width 336 height 62
paste textarea "Muchas gracias. Saludos, Equipo de Mercado Pago."
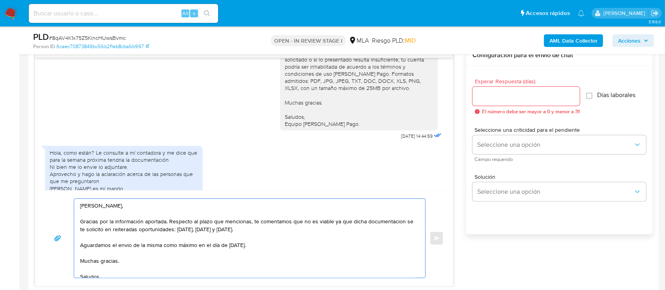
scroll to position [13, 0]
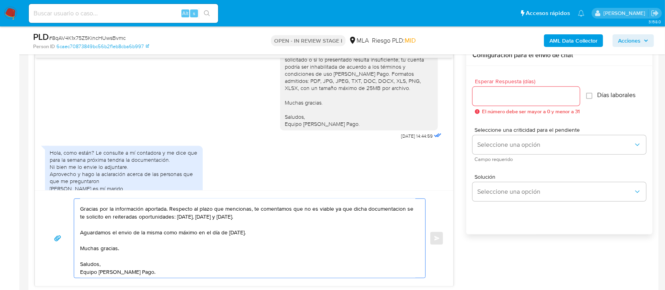
type textarea "Raquel Maria Belen Carrara, Gracias por la información aportada. Respecto al pl…"
click at [512, 95] on input "Esperar Respuesta (días)" at bounding box center [526, 96] width 107 height 10
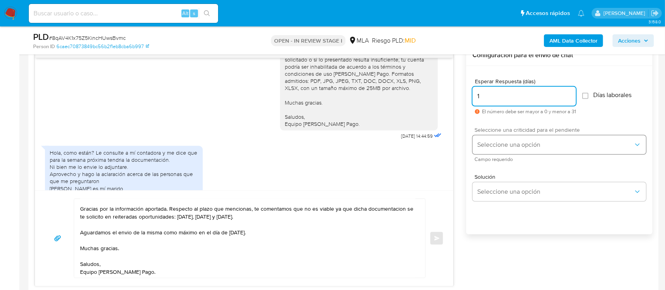
type input "1"
click at [498, 138] on button "Seleccione una opción" at bounding box center [560, 144] width 174 height 19
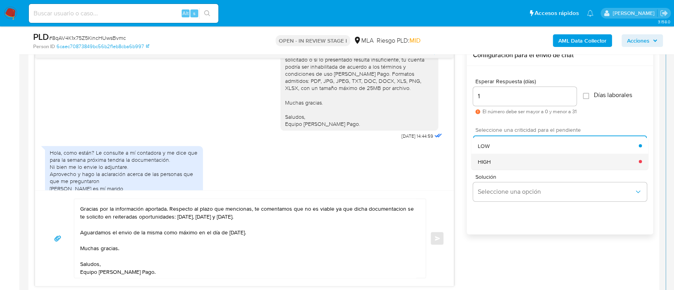
click at [495, 159] on div "HIGH" at bounding box center [558, 162] width 161 height 16
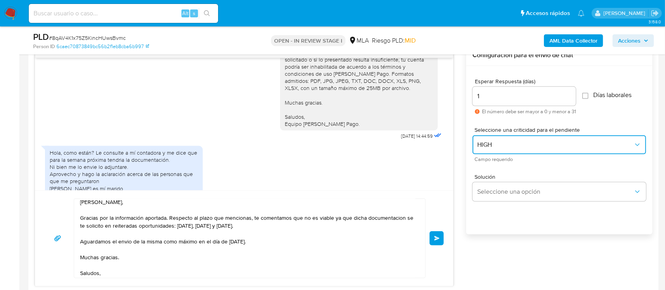
scroll to position [0, 0]
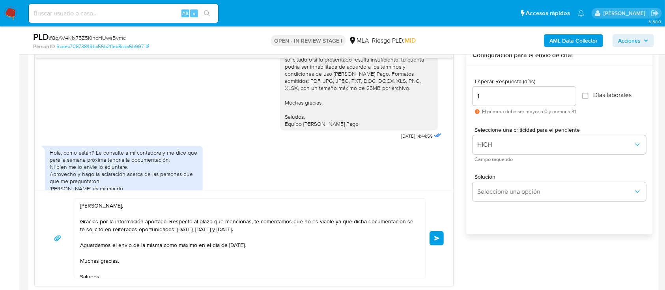
click at [428, 236] on div "Raquel Maria Belen Carrara, Gracias por la información aportada. Respecto al pl…" at bounding box center [244, 239] width 399 height 80
click at [439, 238] on span "Enviar" at bounding box center [438, 238] width 6 height 5
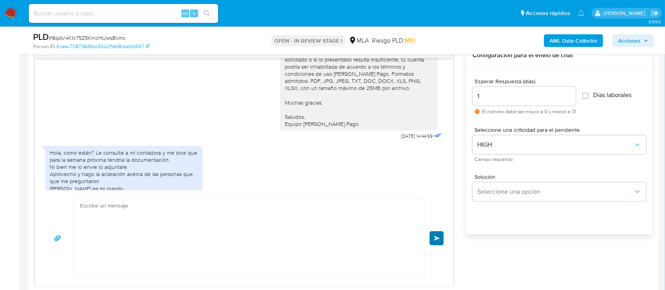
scroll to position [1279, 0]
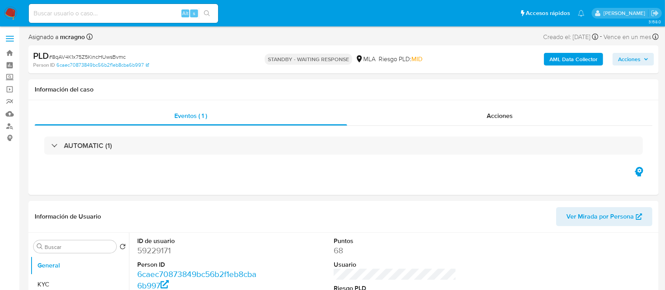
select select "10"
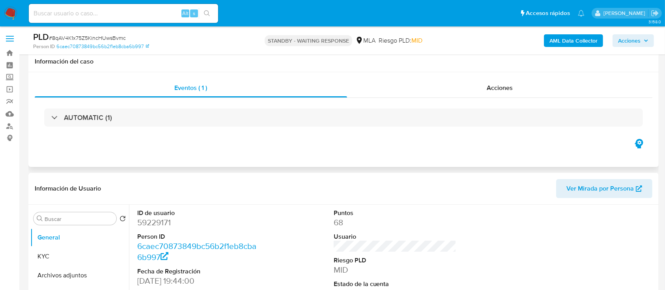
scroll to position [158, 0]
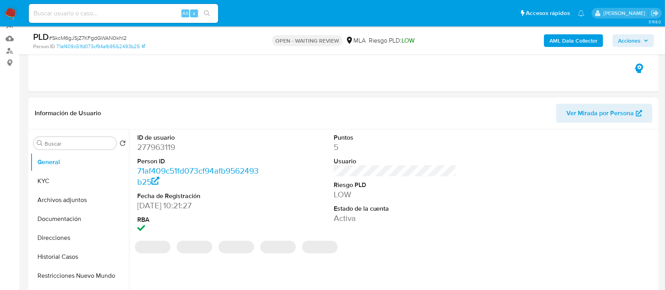
scroll to position [105, 0]
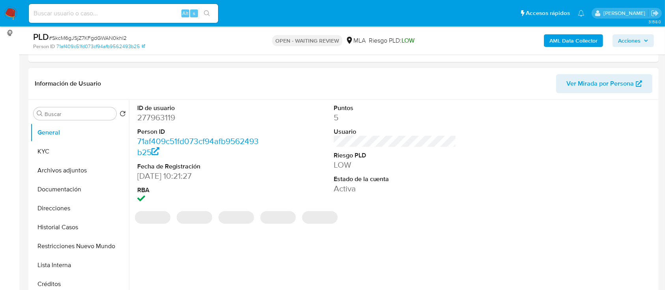
click at [159, 118] on dd "277963119" at bounding box center [198, 117] width 123 height 11
select select "10"
copy dd "277963119"
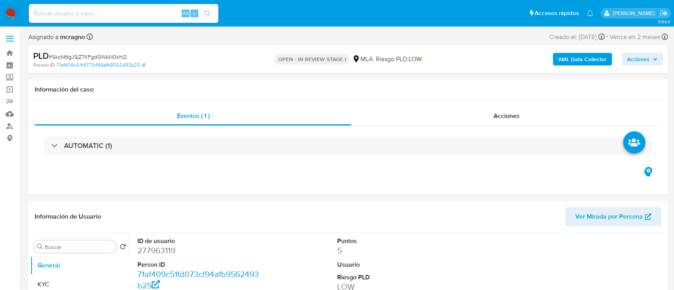
select select "10"
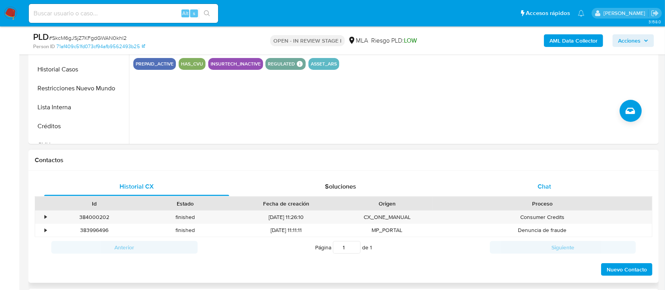
click at [552, 191] on div "Chat" at bounding box center [544, 186] width 185 height 19
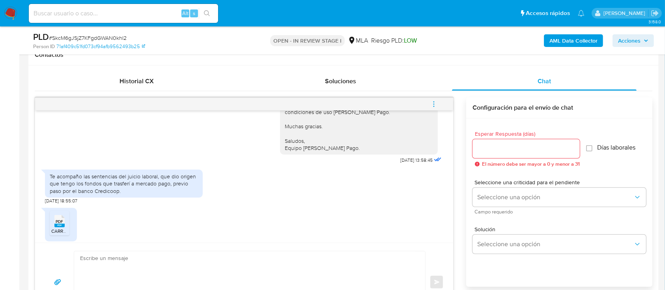
scroll to position [1076, 0]
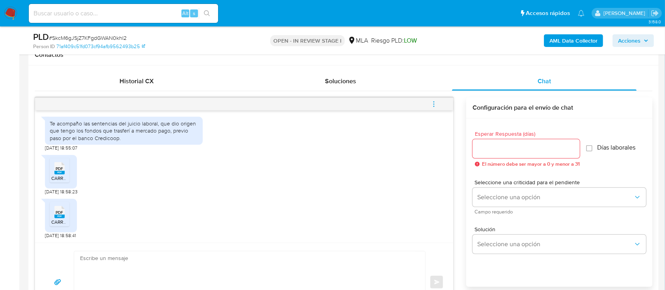
click at [57, 172] on rect at bounding box center [59, 173] width 10 height 4
click at [60, 212] on span "PDF" at bounding box center [59, 212] width 7 height 5
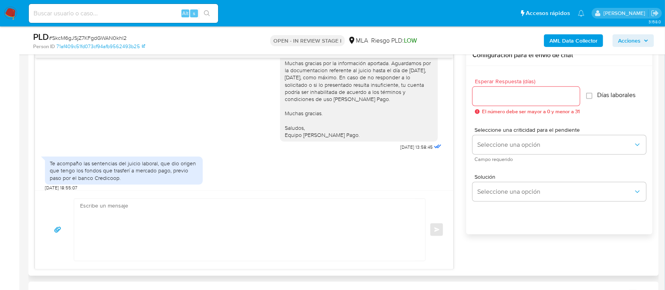
scroll to position [919, 0]
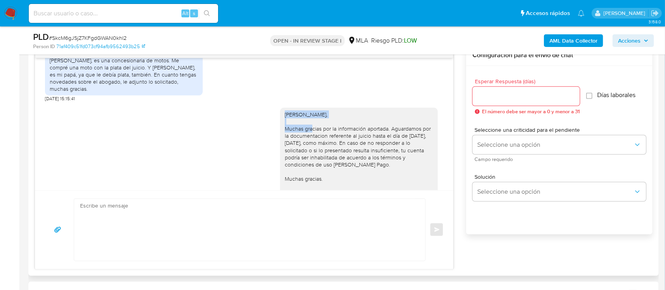
drag, startPoint x: 277, startPoint y: 114, endPoint x: 367, endPoint y: 118, distance: 90.9
click at [367, 118] on div "[PERSON_NAME], Muchas gracias por la información aportada. Aguardamos por la do…" at bounding box center [359, 157] width 148 height 93
copy div "Hola Tobias Nahuel Carro,"
click at [294, 221] on textarea at bounding box center [248, 230] width 336 height 62
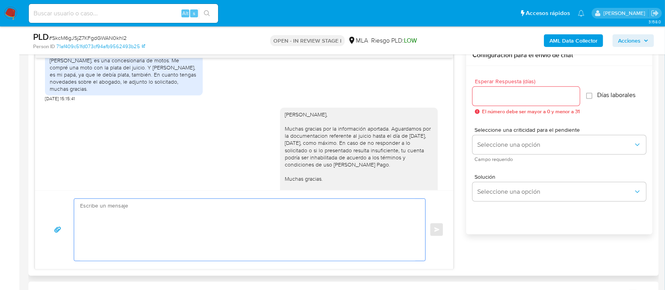
paste textarea "Hola Tobias Nahuel Carro,"
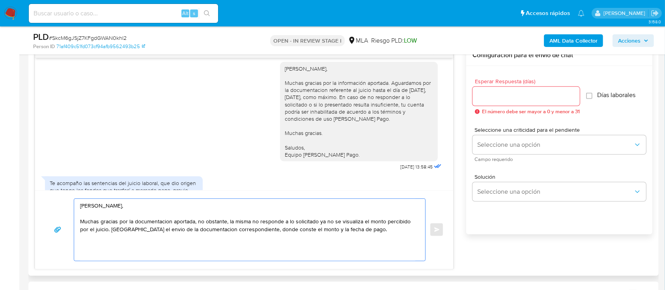
scroll to position [1024, 0]
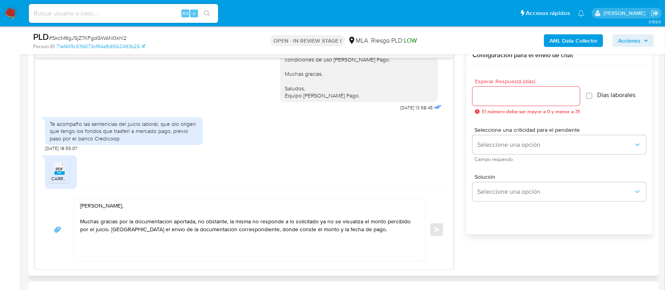
drag, startPoint x: 338, startPoint y: 99, endPoint x: 274, endPoint y: 75, distance: 67.8
click at [280, 75] on div "Hola Tobias Nahuel Carro, Muchas gracias por la información aportada. Aguardamo…" at bounding box center [359, 52] width 158 height 99
copy div "Muchas gracias. Saludos, Equipo de Mercado Pago."
click at [272, 238] on textarea "Hola Tobias Nahuel Carro, Muchas gracias por la documentacion aportada, no obst…" at bounding box center [248, 230] width 336 height 62
click at [382, 240] on textarea "Hola Tobias Nahuel Carro, Muchas gracias por la documentacion aportada, no obst…" at bounding box center [248, 230] width 336 height 62
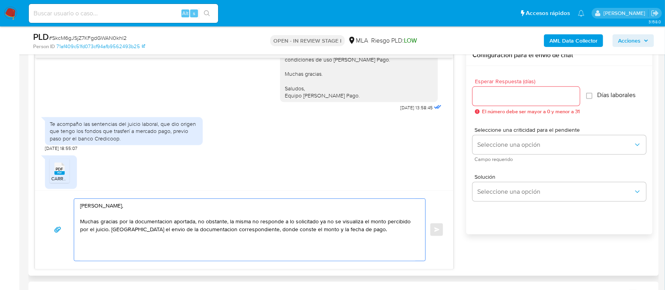
paste textarea "Muchas gracias. Saludos, Equipo de Mercado Pago."
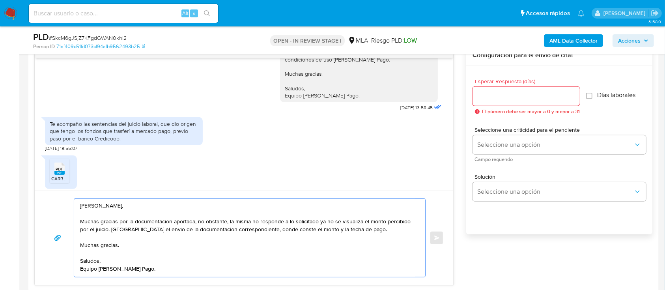
type textarea "Hola Tobias Nahuel Carro, Muchas gracias por la documentacion aportada, no obst…"
click at [506, 100] on input "Esperar Respuesta (días)" at bounding box center [526, 96] width 107 height 10
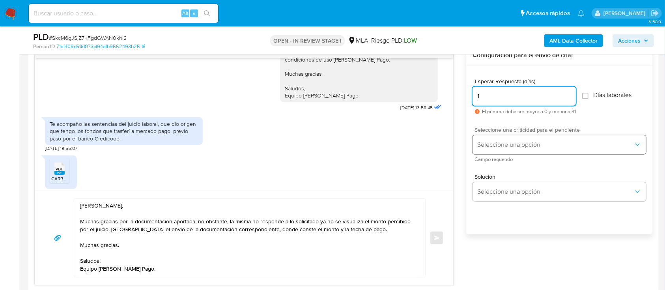
type input "1"
click at [493, 141] on span "Seleccione una opción" at bounding box center [556, 145] width 156 height 8
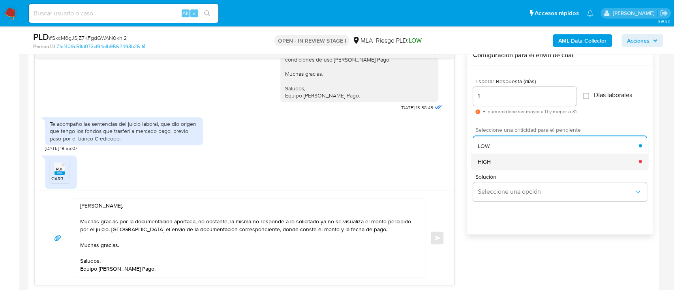
click at [493, 157] on div "HIGH" at bounding box center [558, 162] width 161 height 16
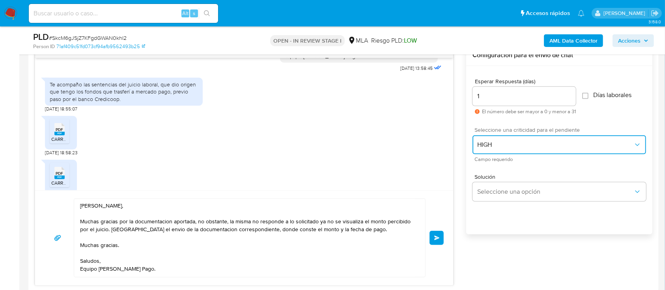
scroll to position [1076, 0]
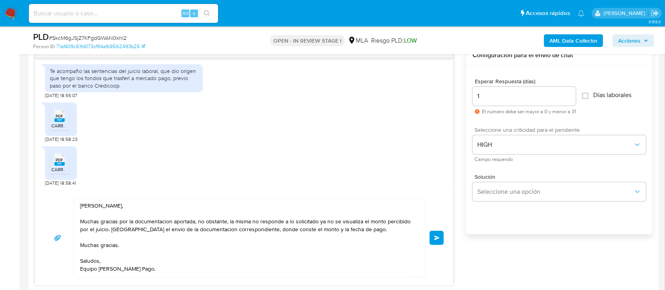
click at [435, 236] on span "Enviar" at bounding box center [438, 238] width 6 height 5
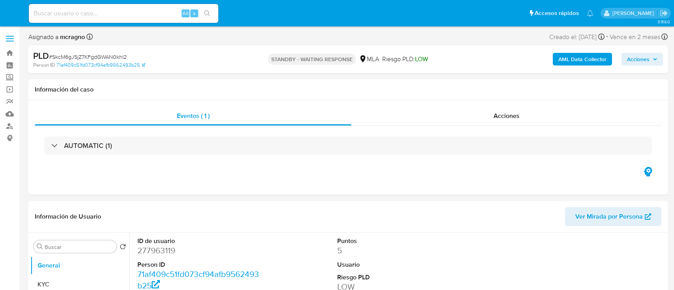
select select "10"
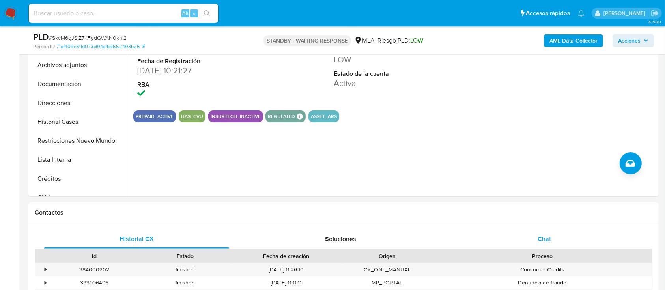
click at [553, 248] on div "Chat" at bounding box center [544, 239] width 185 height 19
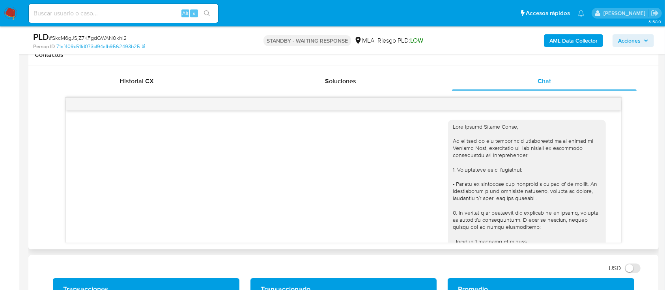
scroll to position [1019, 0]
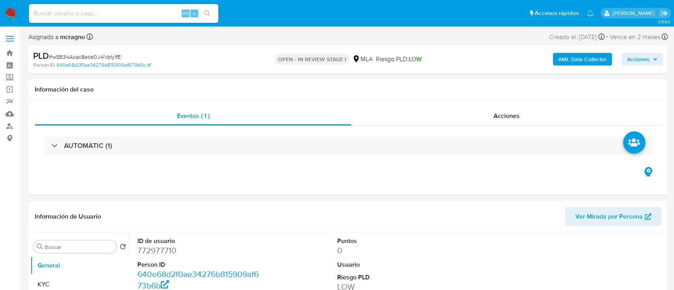
select select "10"
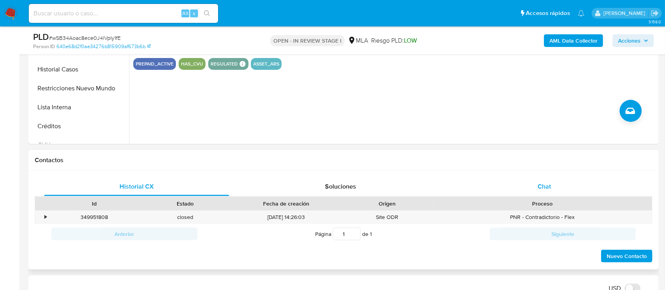
click at [557, 186] on div "Chat" at bounding box center [544, 186] width 185 height 19
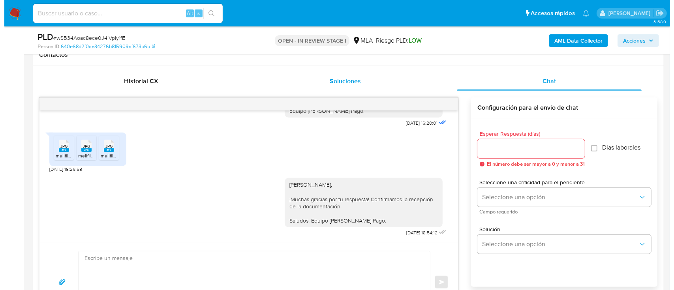
scroll to position [158, 0]
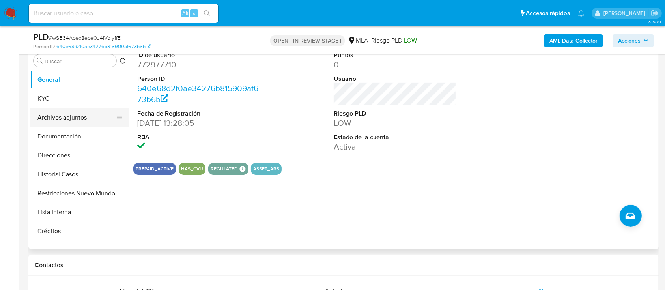
click at [77, 117] on button "Archivos adjuntos" at bounding box center [76, 117] width 92 height 19
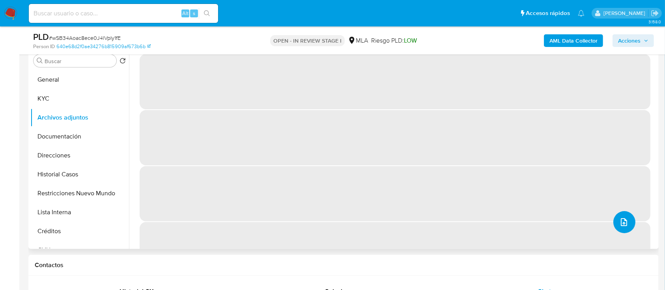
click at [622, 224] on icon "upload-file" at bounding box center [624, 221] width 9 height 9
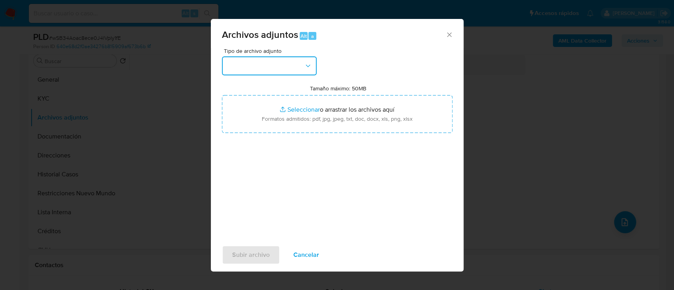
click at [299, 69] on button "button" at bounding box center [269, 65] width 95 height 19
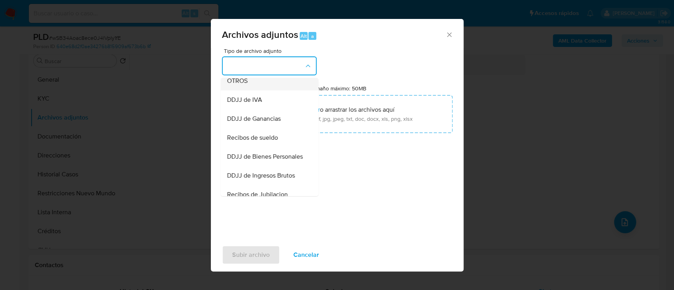
click at [268, 83] on div "OTROS" at bounding box center [267, 80] width 81 height 19
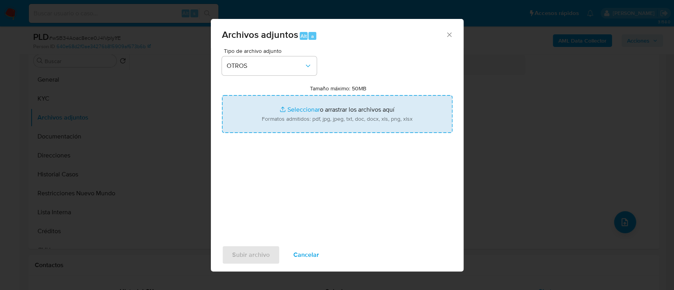
click at [309, 123] on input "Tamaño máximo: 50MB Seleccionar archivos" at bounding box center [337, 114] width 231 height 38
type input "C:\fakepath\772977710 - Indemnizacion accidente.pdf"
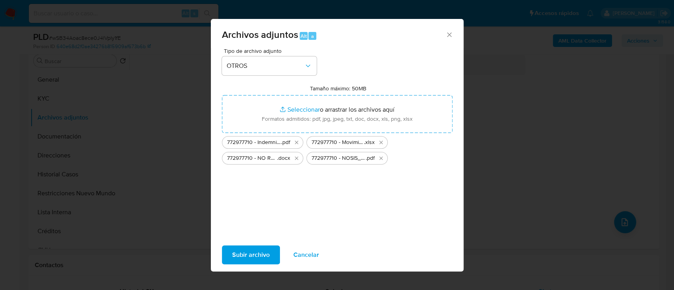
click at [259, 261] on span "Subir archivo" at bounding box center [250, 254] width 37 height 17
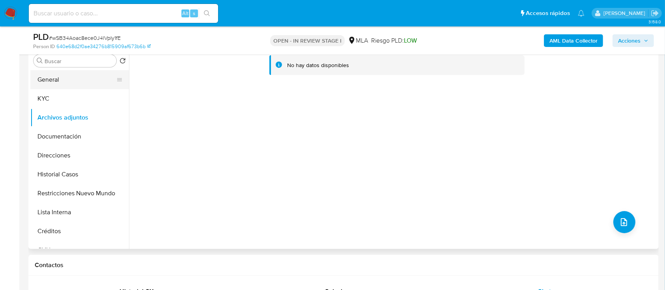
click at [67, 76] on button "General" at bounding box center [76, 79] width 92 height 19
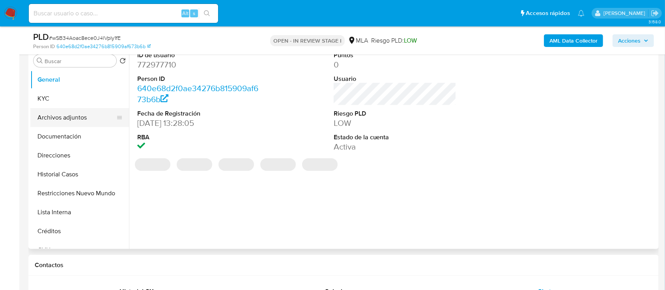
click at [71, 116] on button "Archivos adjuntos" at bounding box center [76, 117] width 92 height 19
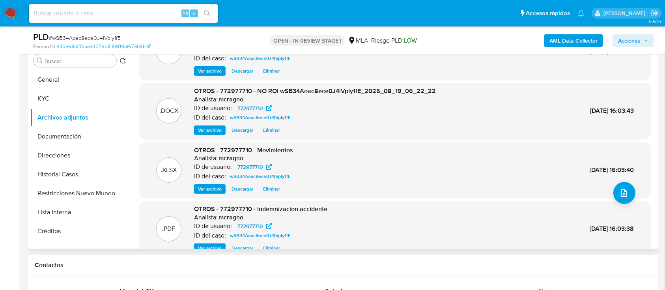
scroll to position [44, 0]
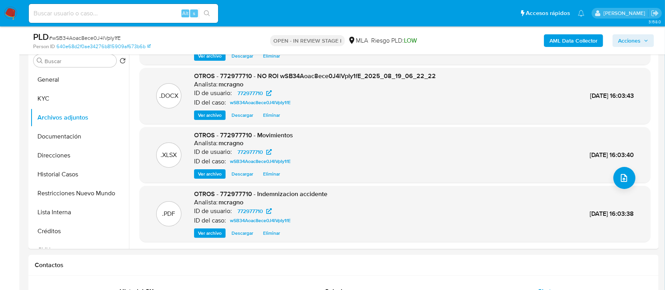
click at [630, 43] on span "Acciones" at bounding box center [630, 40] width 22 height 13
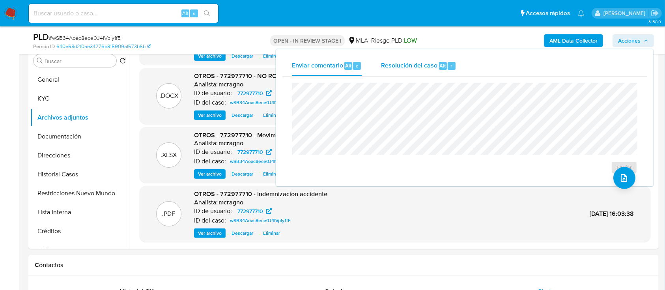
click at [398, 67] on span "Resolución del caso" at bounding box center [409, 65] width 56 height 9
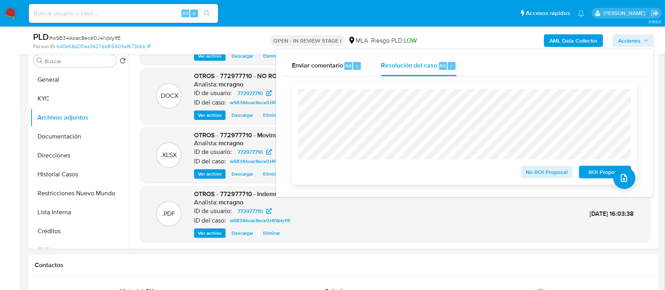
click at [532, 174] on span "No ROI Proposal" at bounding box center [547, 172] width 41 height 11
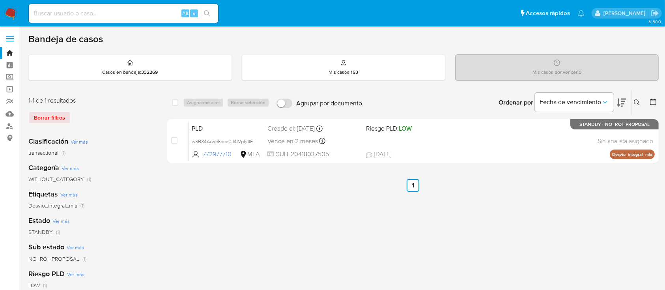
click at [10, 15] on img at bounding box center [10, 13] width 13 height 13
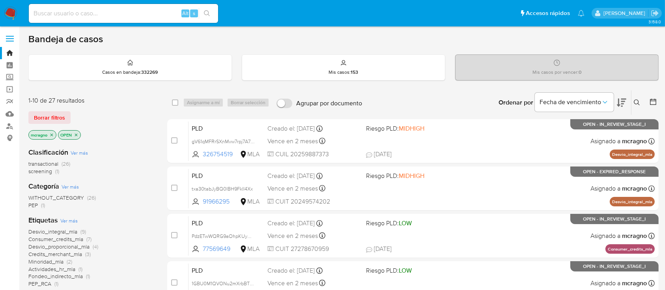
click at [77, 137] on p "OPEN" at bounding box center [69, 135] width 22 height 9
click at [77, 134] on icon "close-filter" at bounding box center [76, 135] width 5 height 5
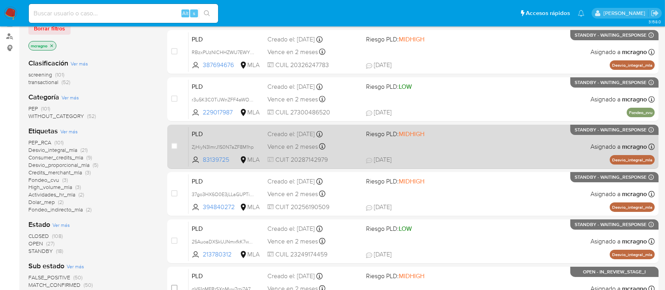
scroll to position [105, 0]
